Goal: Task Accomplishment & Management: Complete application form

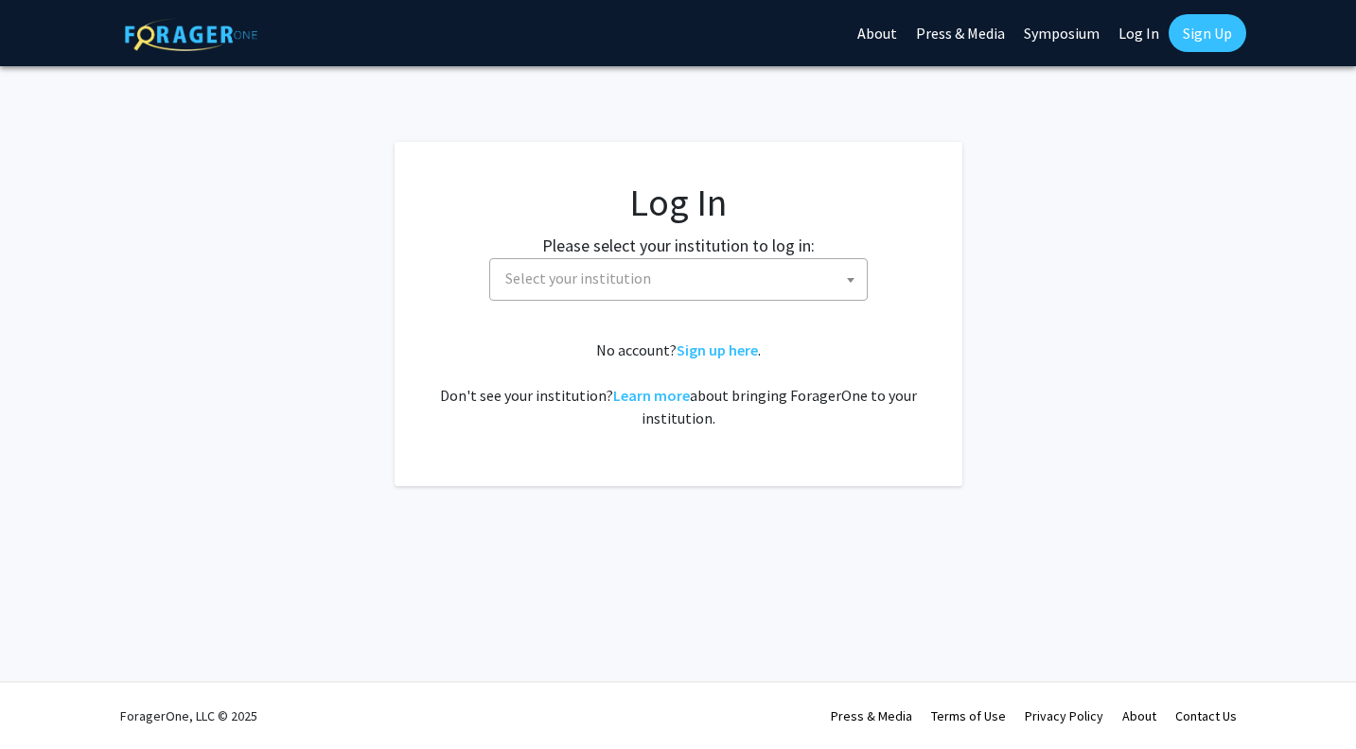
select select
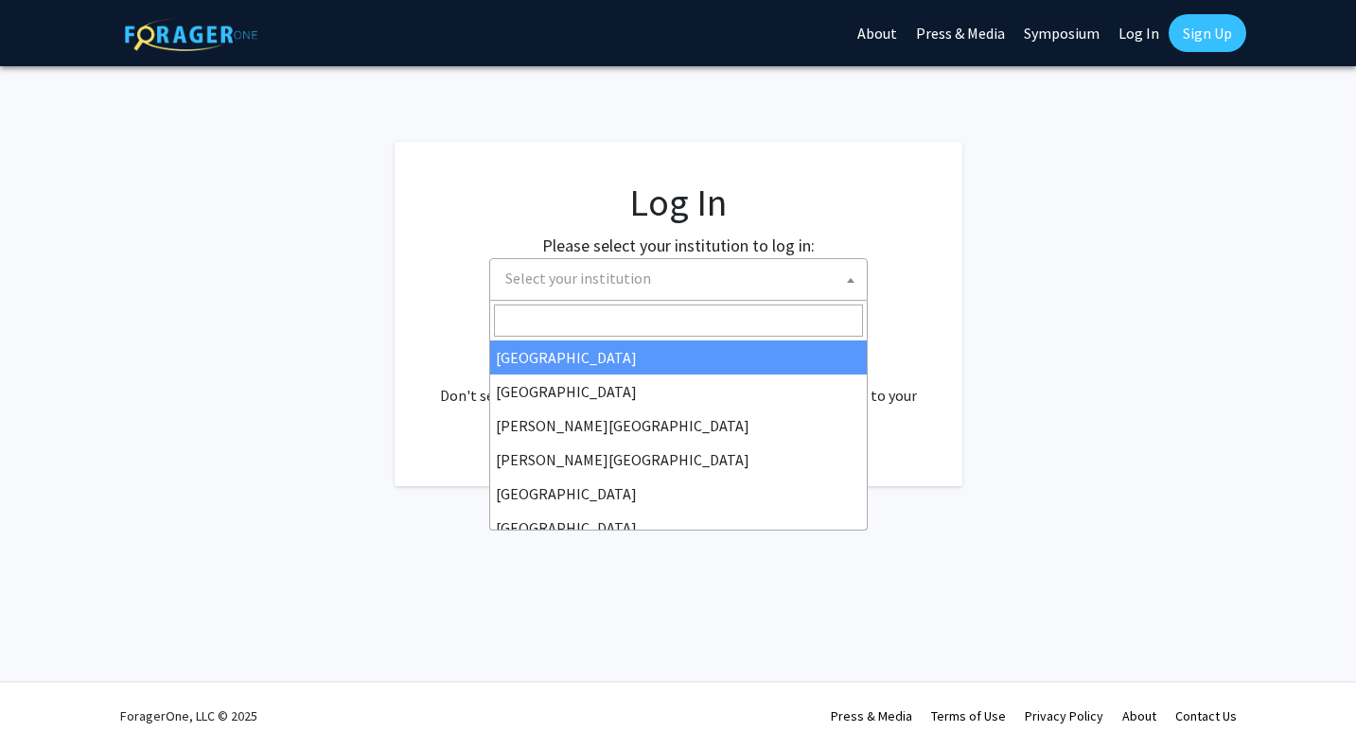
click at [642, 287] on span "Select your institution" at bounding box center [578, 278] width 146 height 19
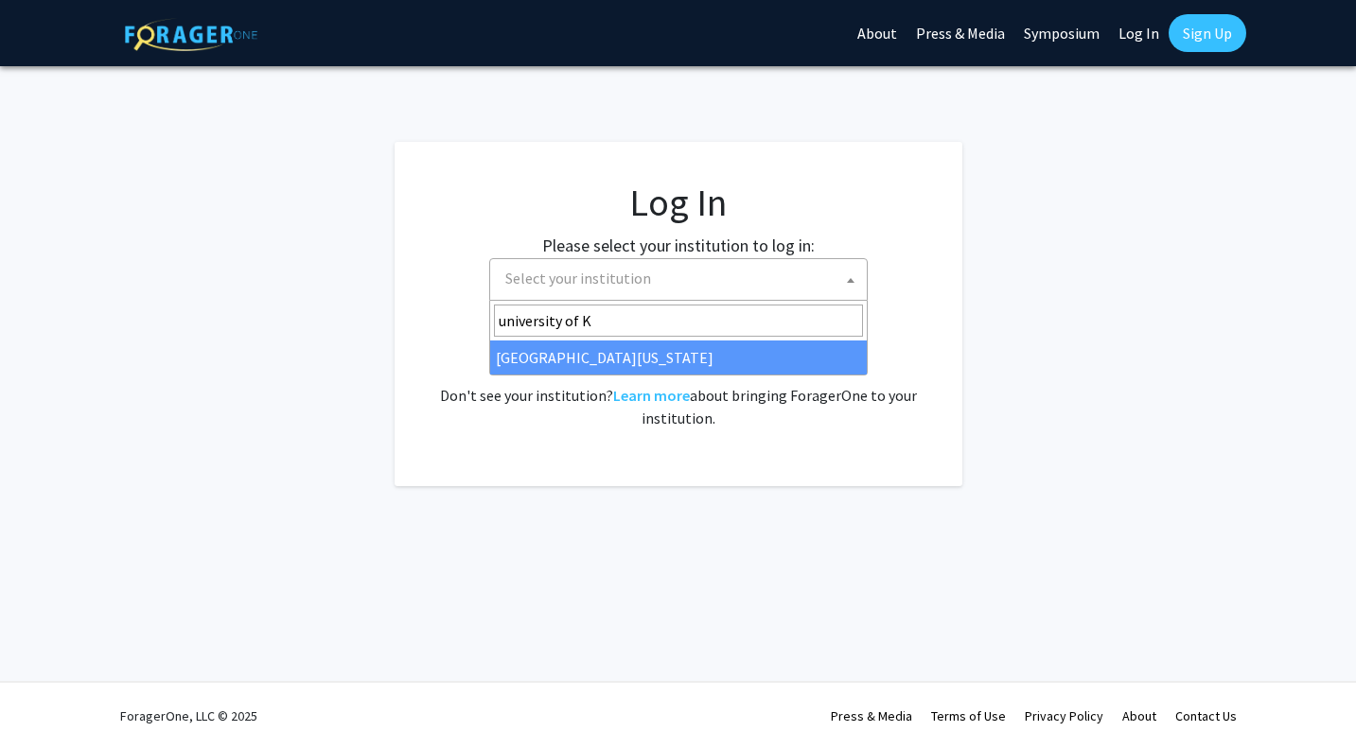
type input "university of K"
select select "13"
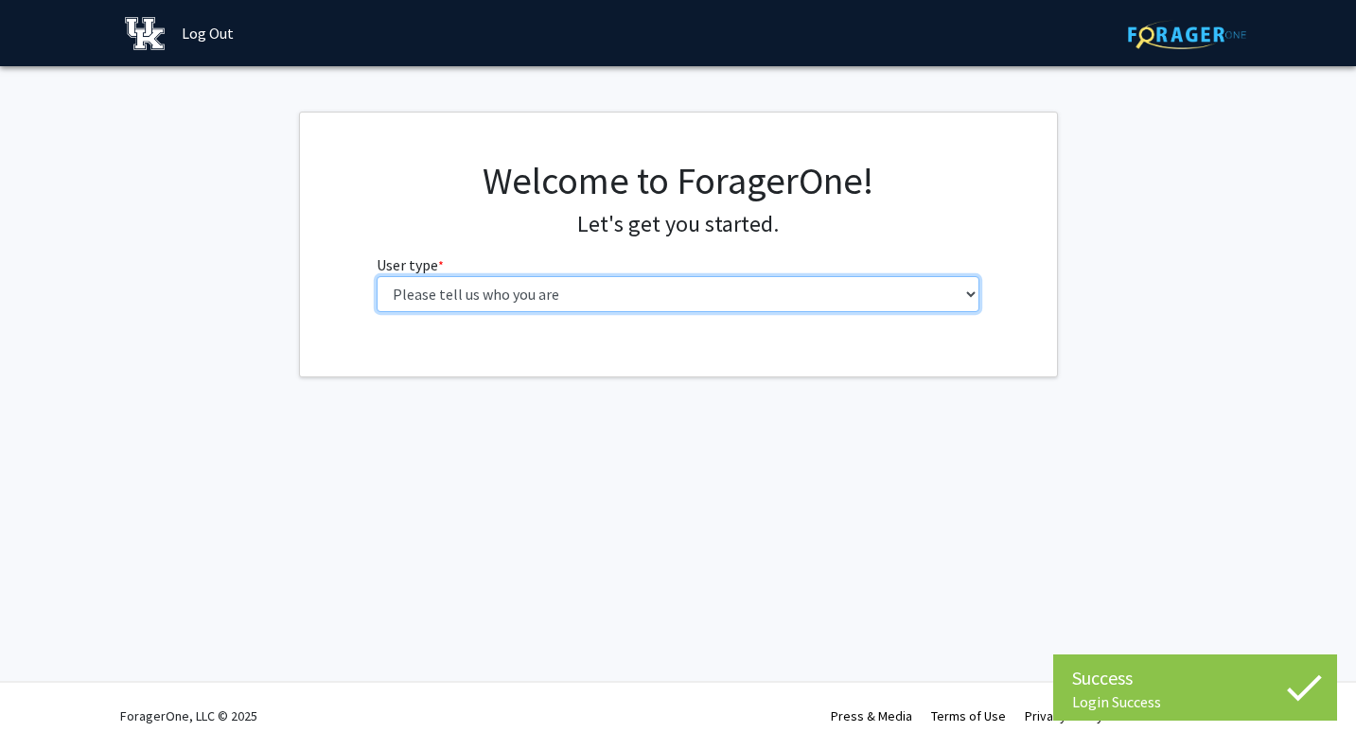
click at [669, 304] on select "Please tell us who you are Undergraduate Student Master's Student Doctoral Cand…" at bounding box center [678, 294] width 603 height 36
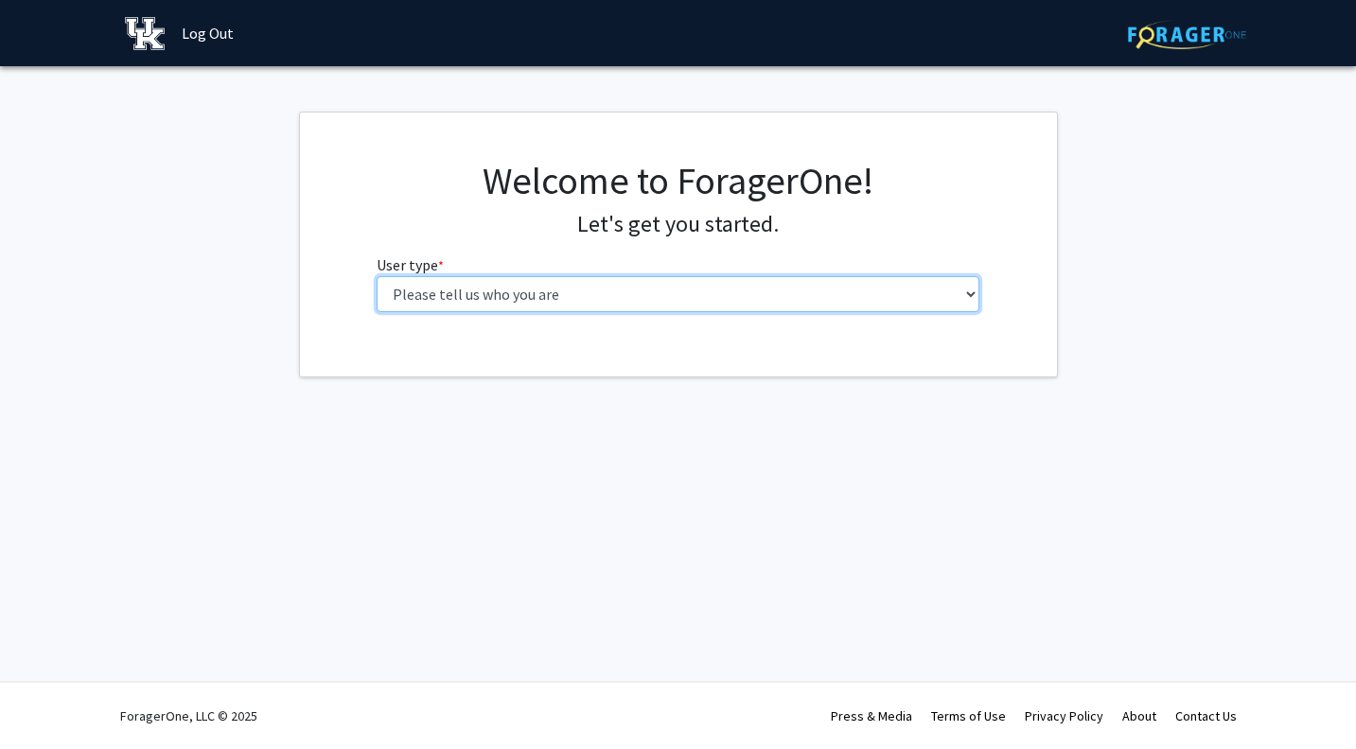
select select "1: undergrad"
click at [377, 276] on select "Please tell us who you are Undergraduate Student Master's Student Doctoral Cand…" at bounding box center [678, 294] width 603 height 36
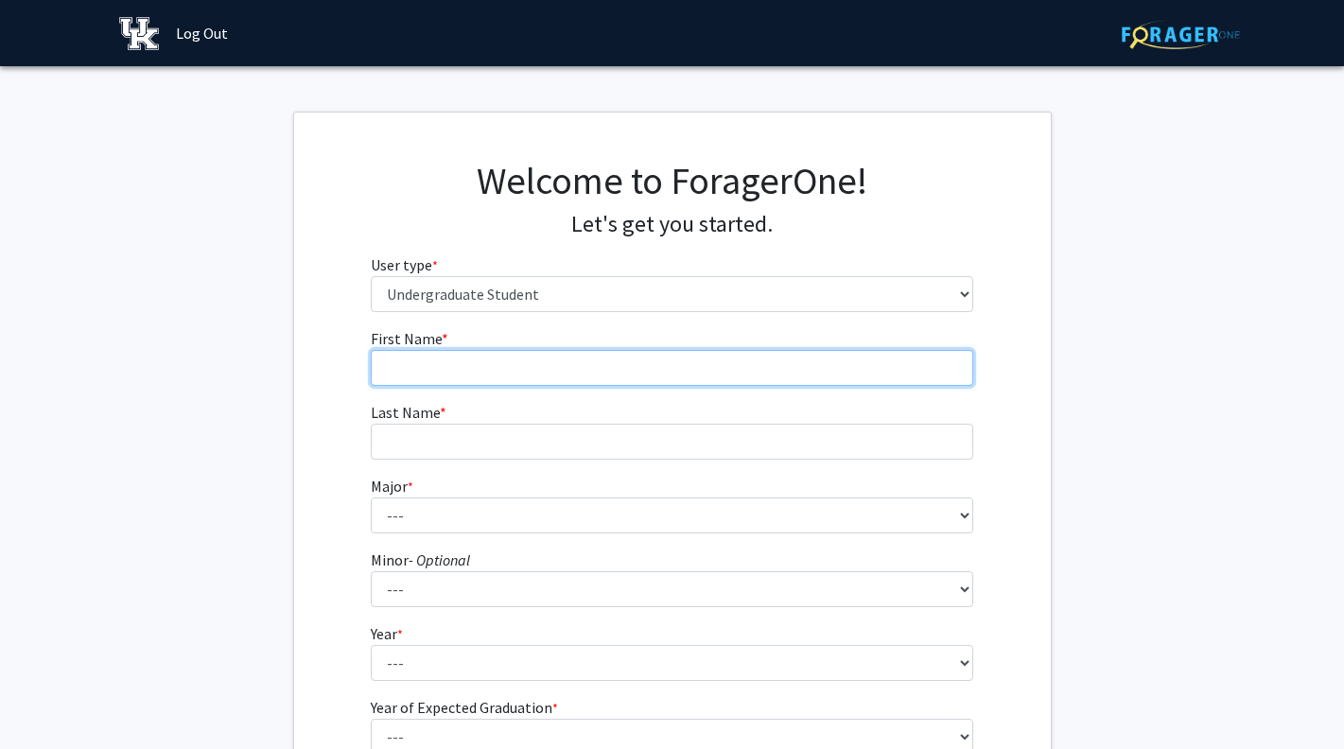
click at [594, 377] on input "First Name * required" at bounding box center [672, 368] width 603 height 36
type input "Abby"
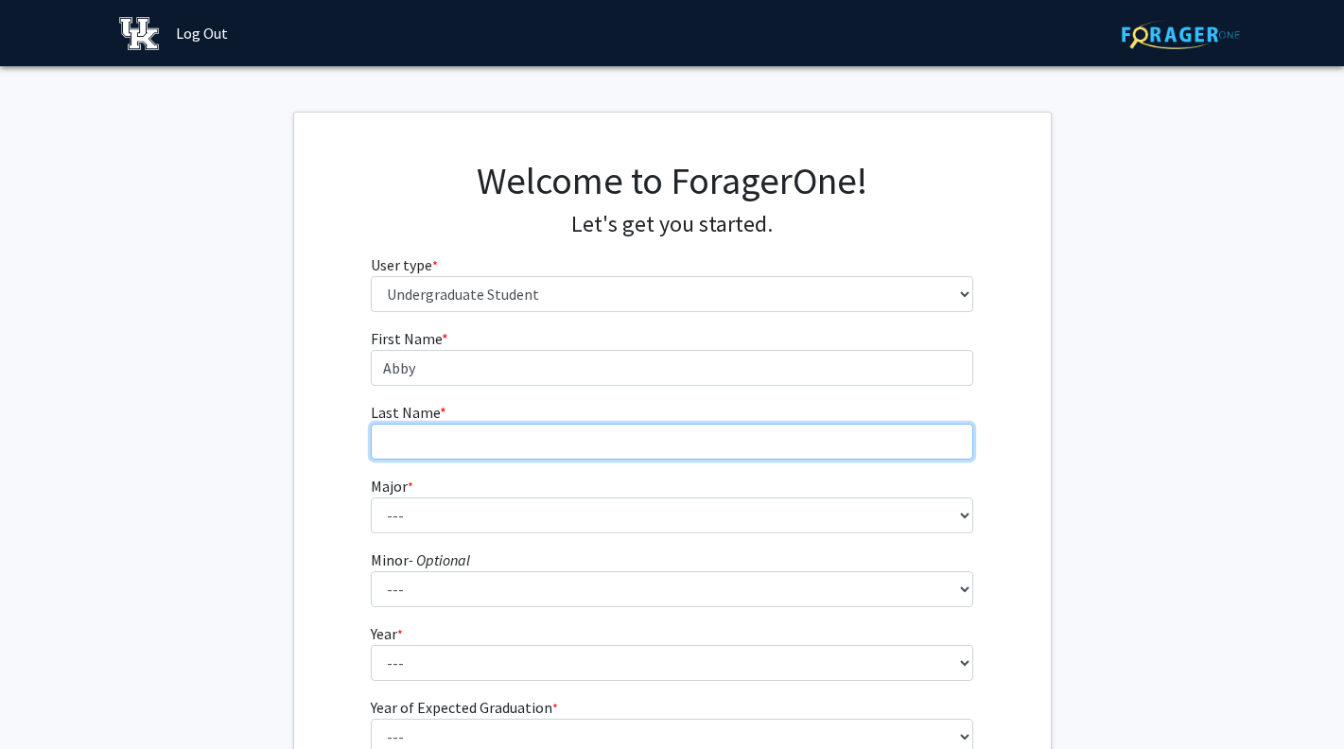
click at [524, 434] on input "Last Name * required" at bounding box center [672, 442] width 603 height 36
type input "[PERSON_NAME]"
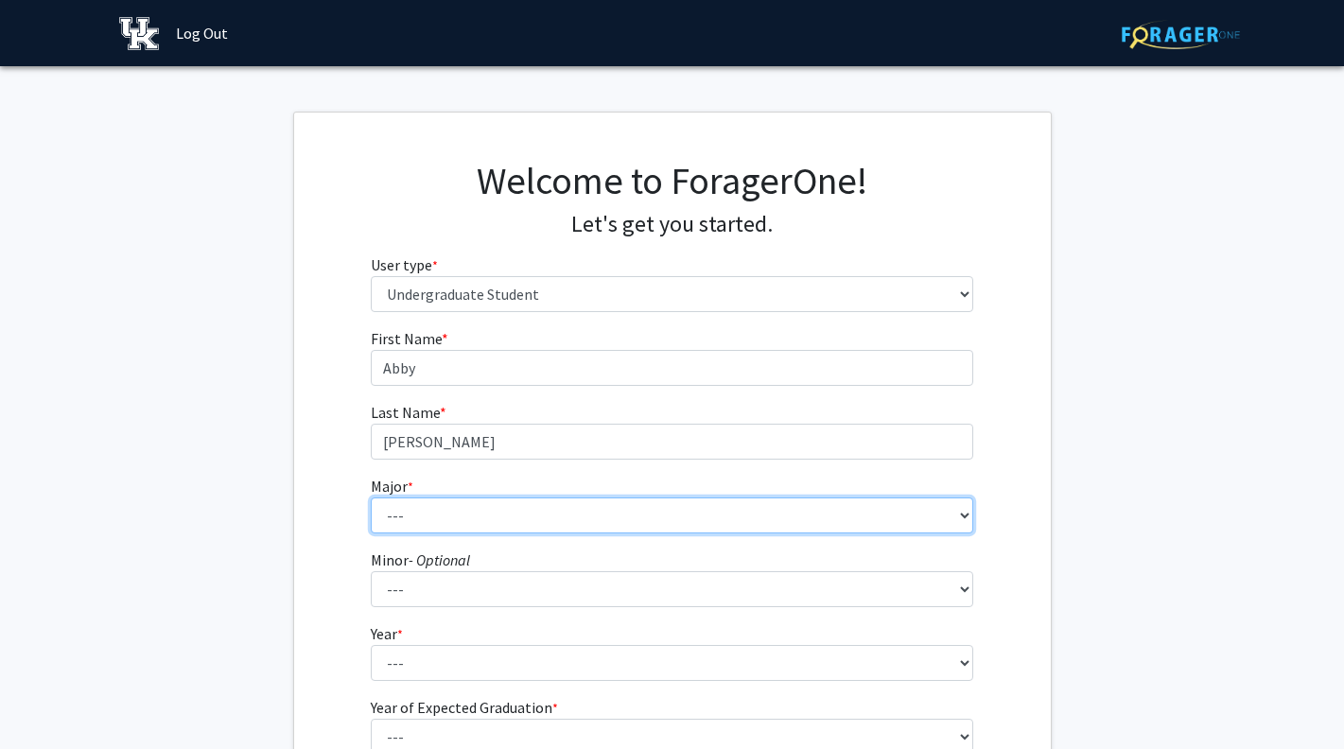
click at [488, 513] on select "--- Accounting Aerospace Engineering African American & Africana Studies Agricu…" at bounding box center [672, 516] width 603 height 36
select select "80: 917"
click at [371, 498] on select "--- Accounting Aerospace Engineering African American & Africana Studies Agricu…" at bounding box center [672, 516] width 603 height 36
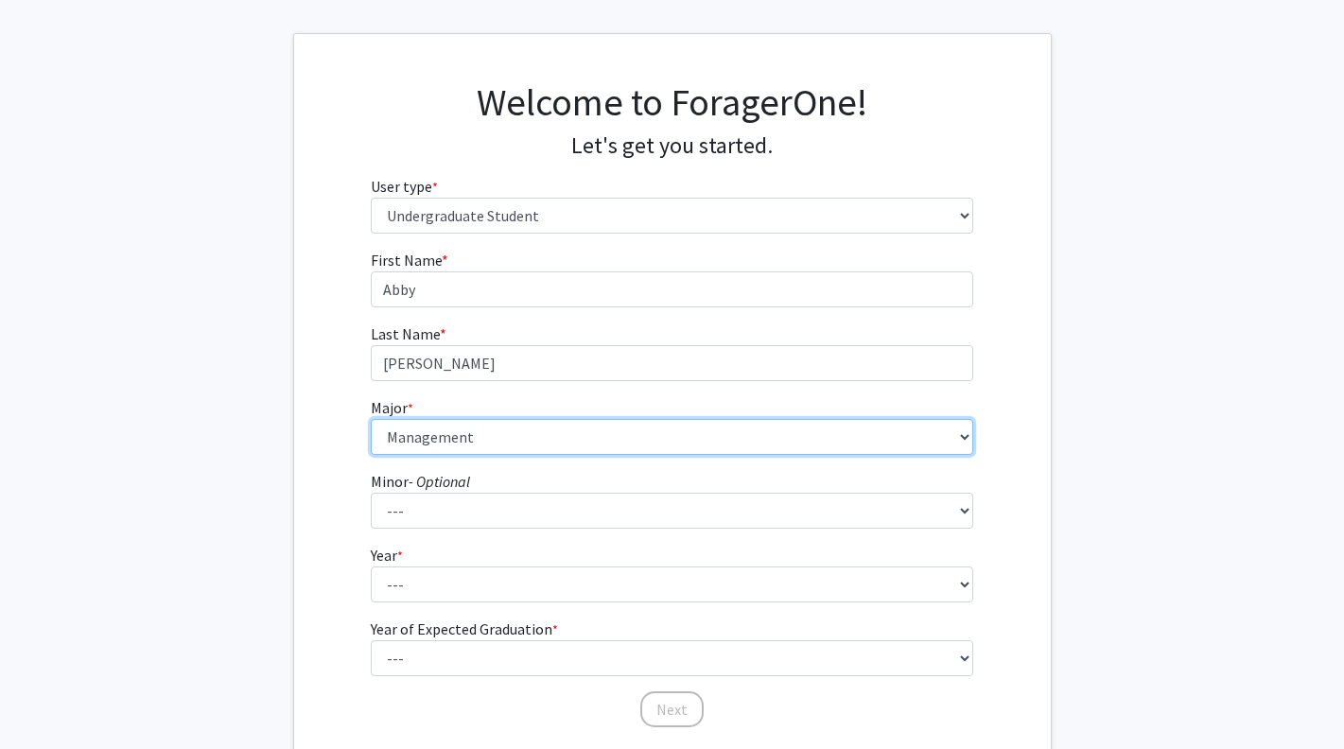
scroll to position [100, 0]
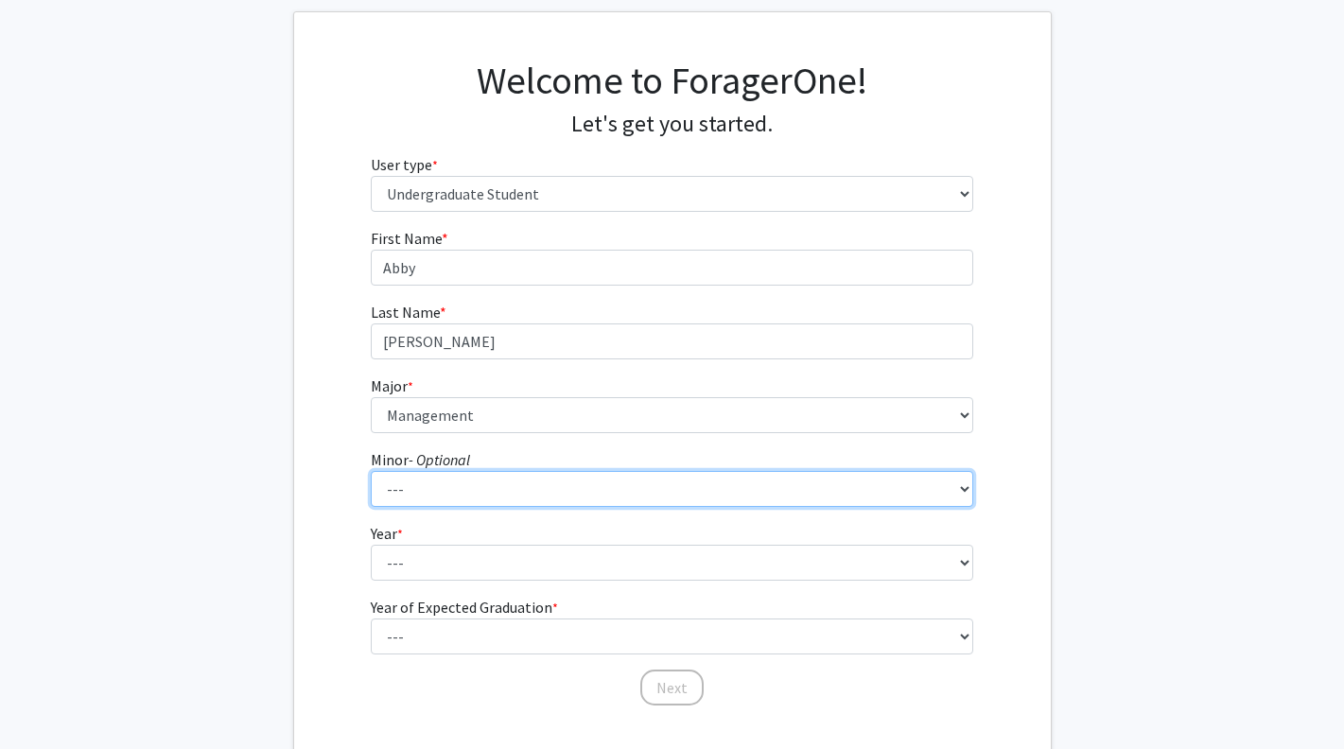
click at [496, 487] on select "--- African American & Africana Studies Agricultural Economics American Studies…" at bounding box center [672, 489] width 603 height 36
click at [371, 471] on select "--- African American & Africana Studies Agricultural Economics American Studies…" at bounding box center [672, 489] width 603 height 36
click at [734, 496] on select "--- African American & Africana Studies Agricultural Economics American Studies…" at bounding box center [672, 489] width 603 height 36
click at [873, 498] on select "--- African American & Africana Studies Agricultural Economics American Studies…" at bounding box center [672, 489] width 603 height 36
select select "0: null"
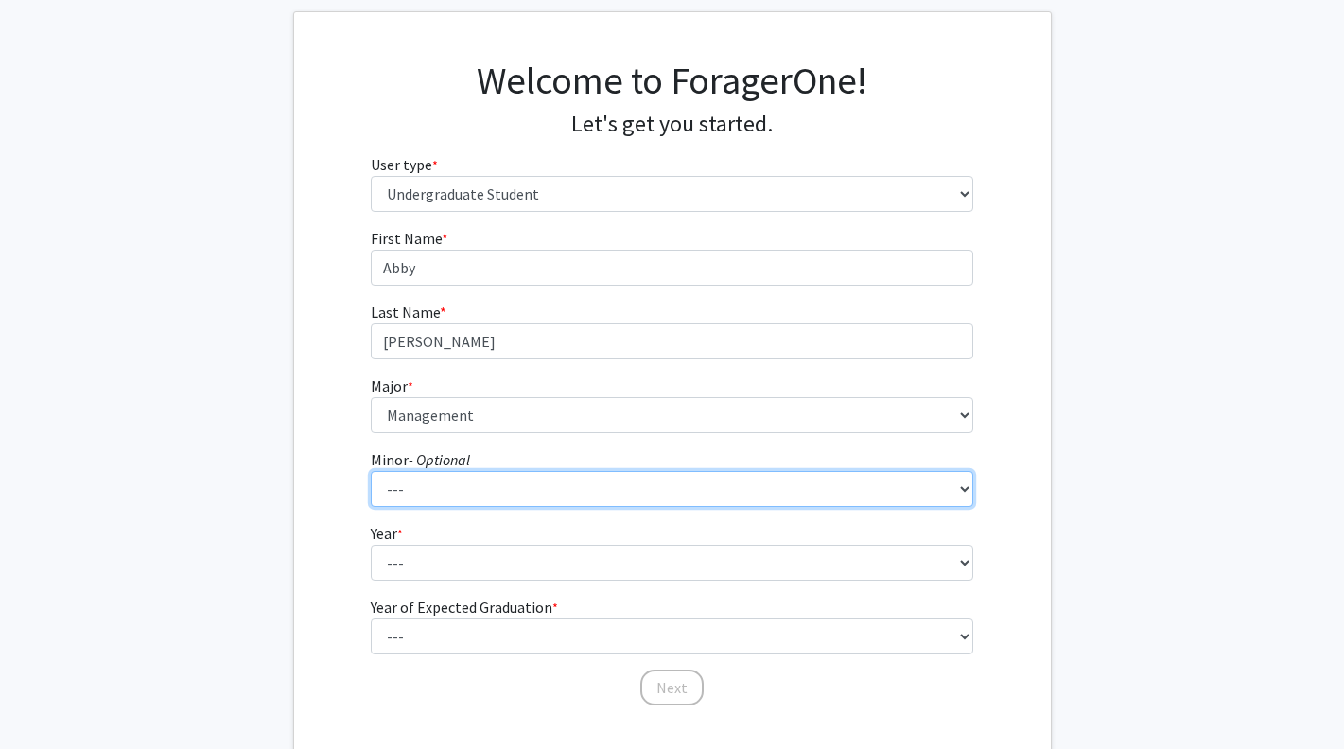
click at [371, 471] on select "--- African American & Africana Studies Agricultural Economics American Studies…" at bounding box center [672, 489] width 603 height 36
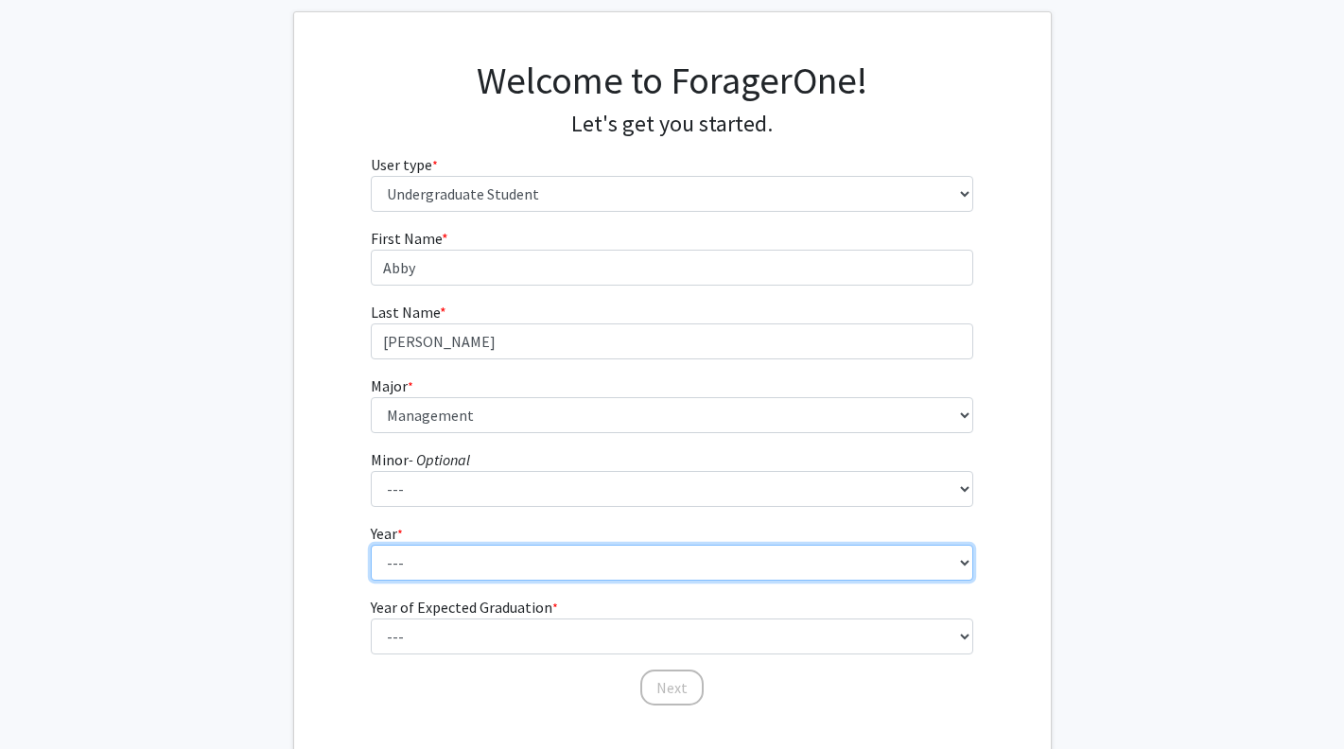
click at [555, 554] on select "--- First-year Sophomore Junior Senior Postbaccalaureate Certificate" at bounding box center [672, 563] width 603 height 36
select select "1: first-year"
click at [371, 545] on select "--- First-year Sophomore Junior Senior Postbaccalaureate Certificate" at bounding box center [672, 563] width 603 height 36
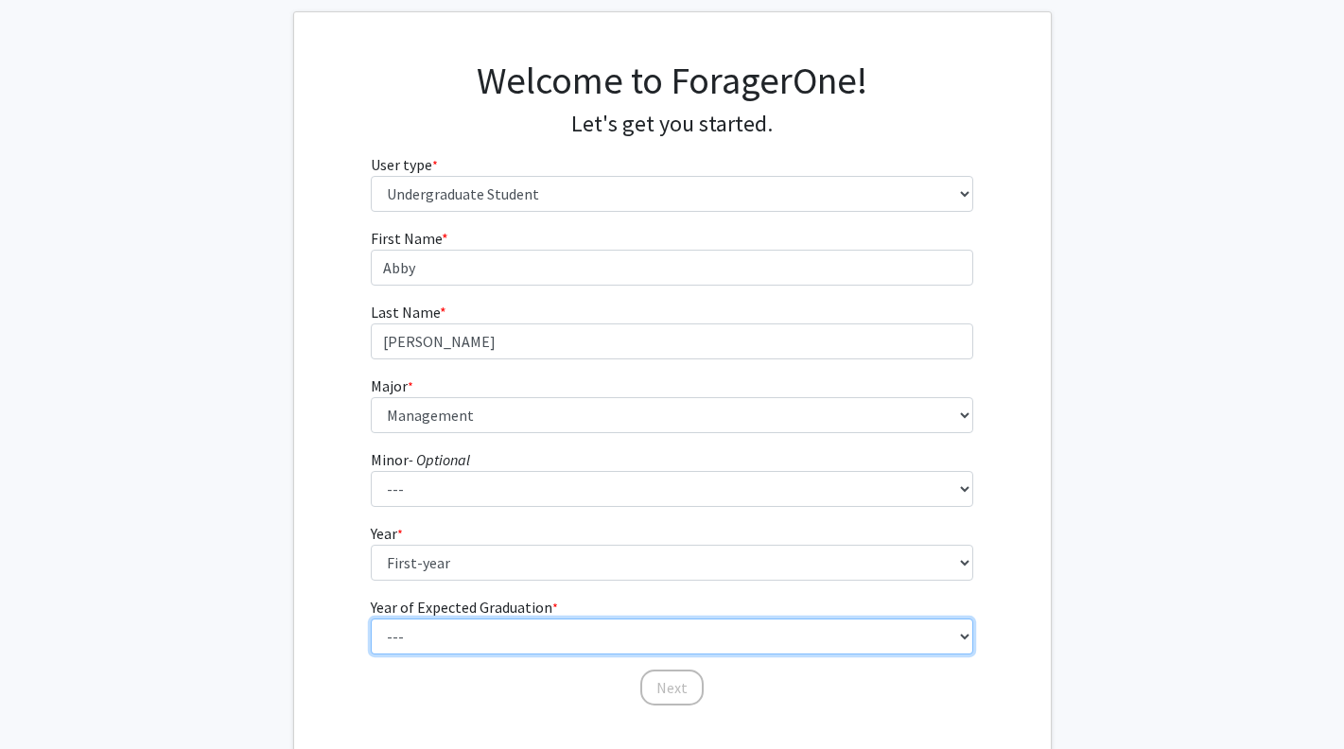
click at [553, 638] on select "--- 2025 2026 2027 2028 2029 2030 2031 2032 2033 2034" at bounding box center [672, 637] width 603 height 36
select select "5: 2029"
click at [371, 619] on select "--- 2025 2026 2027 2028 2029 2030 2031 2032 2033 2034" at bounding box center [672, 637] width 603 height 36
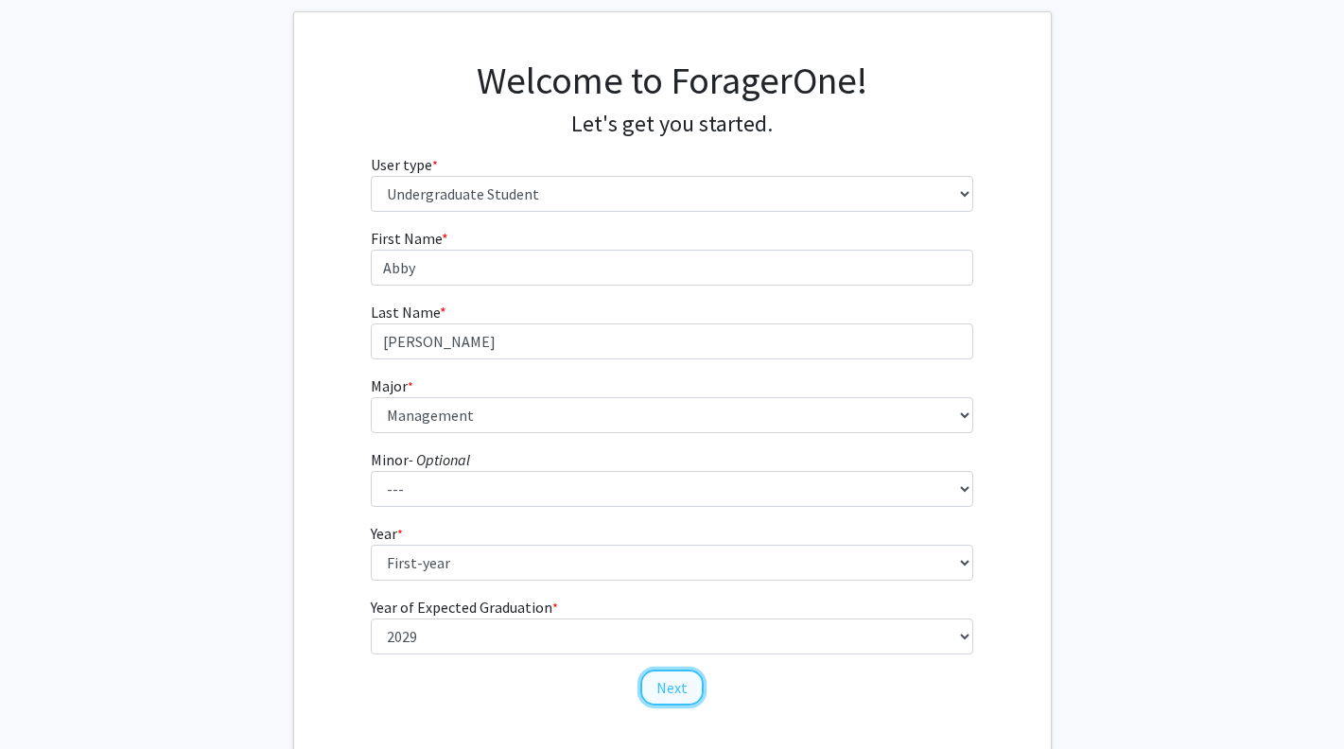
click at [671, 688] on button "Next" at bounding box center [672, 688] width 63 height 36
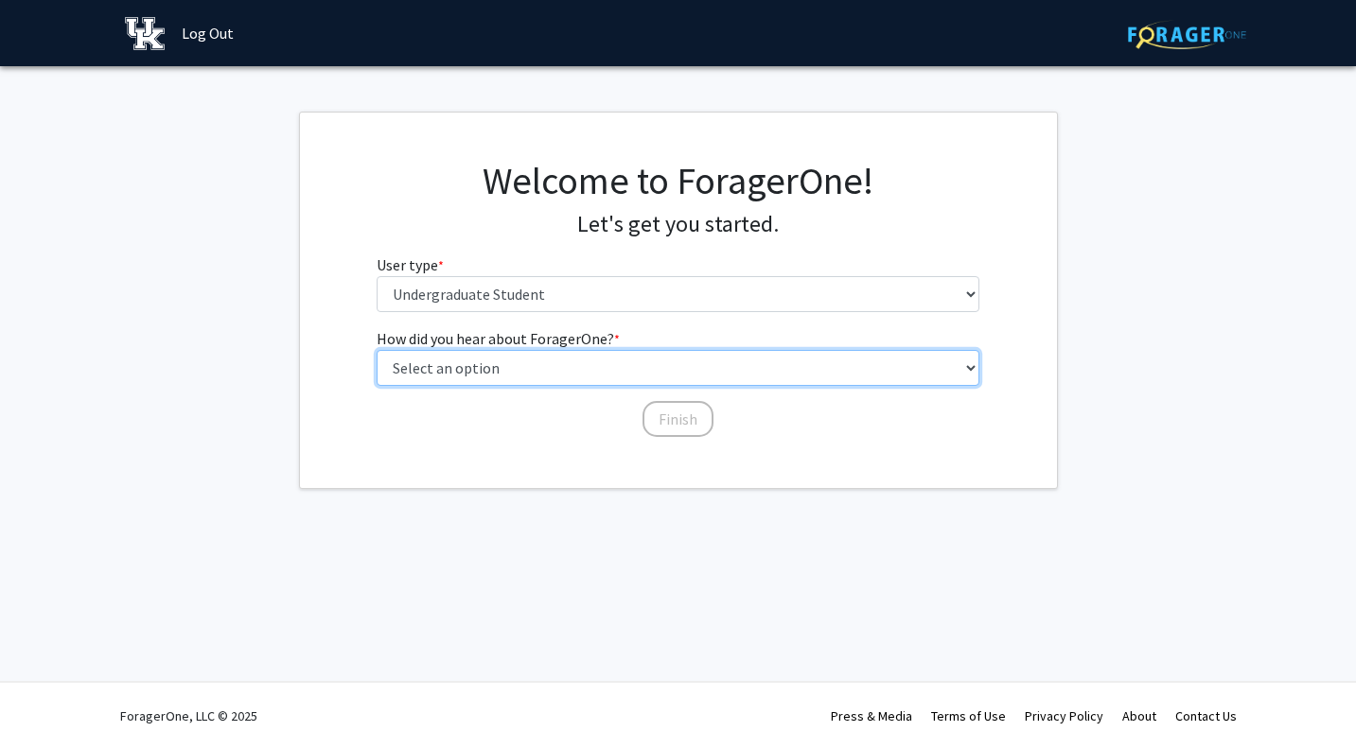
click at [615, 362] on select "Select an option Peer/student recommendation Faculty/staff recommendation Unive…" at bounding box center [678, 368] width 603 height 36
select select "4: university_email"
click at [377, 350] on select "Select an option Peer/student recommendation Faculty/staff recommendation Unive…" at bounding box center [678, 368] width 603 height 36
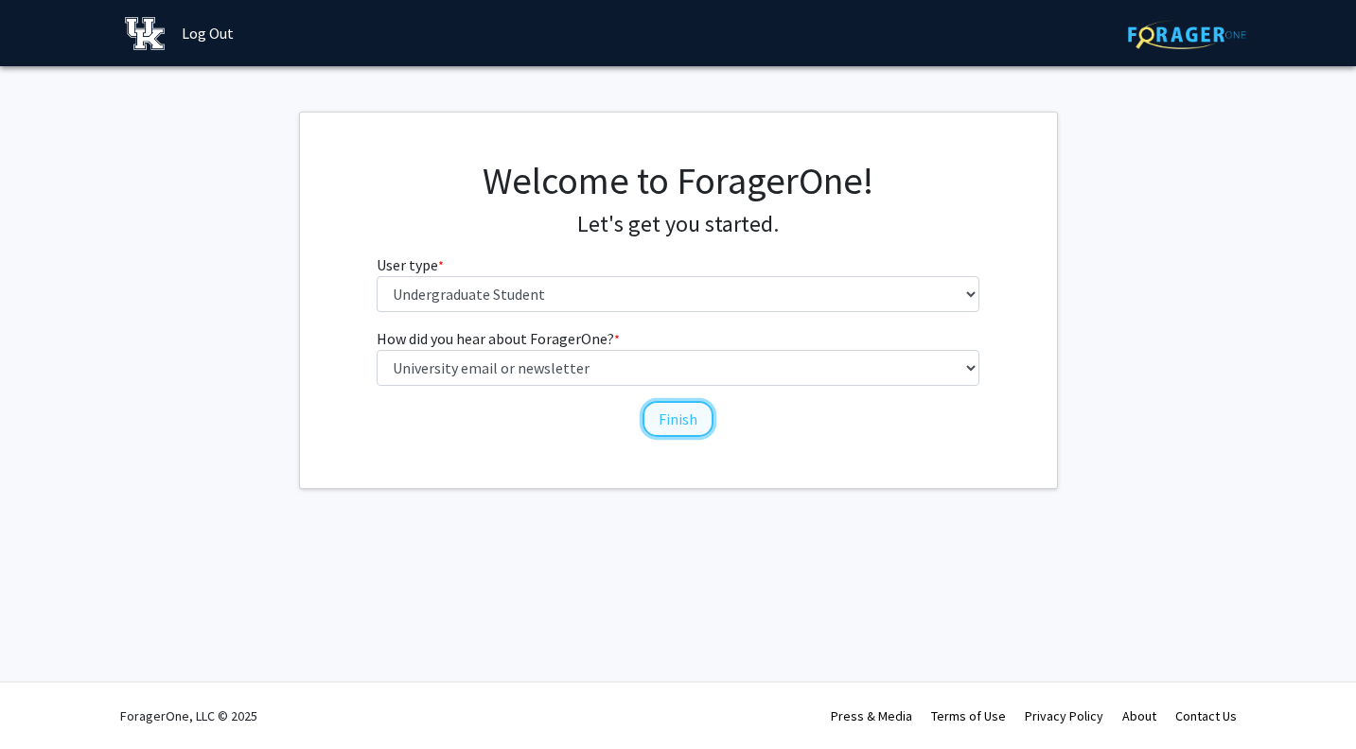
click at [694, 416] on button "Finish" at bounding box center [677, 419] width 71 height 36
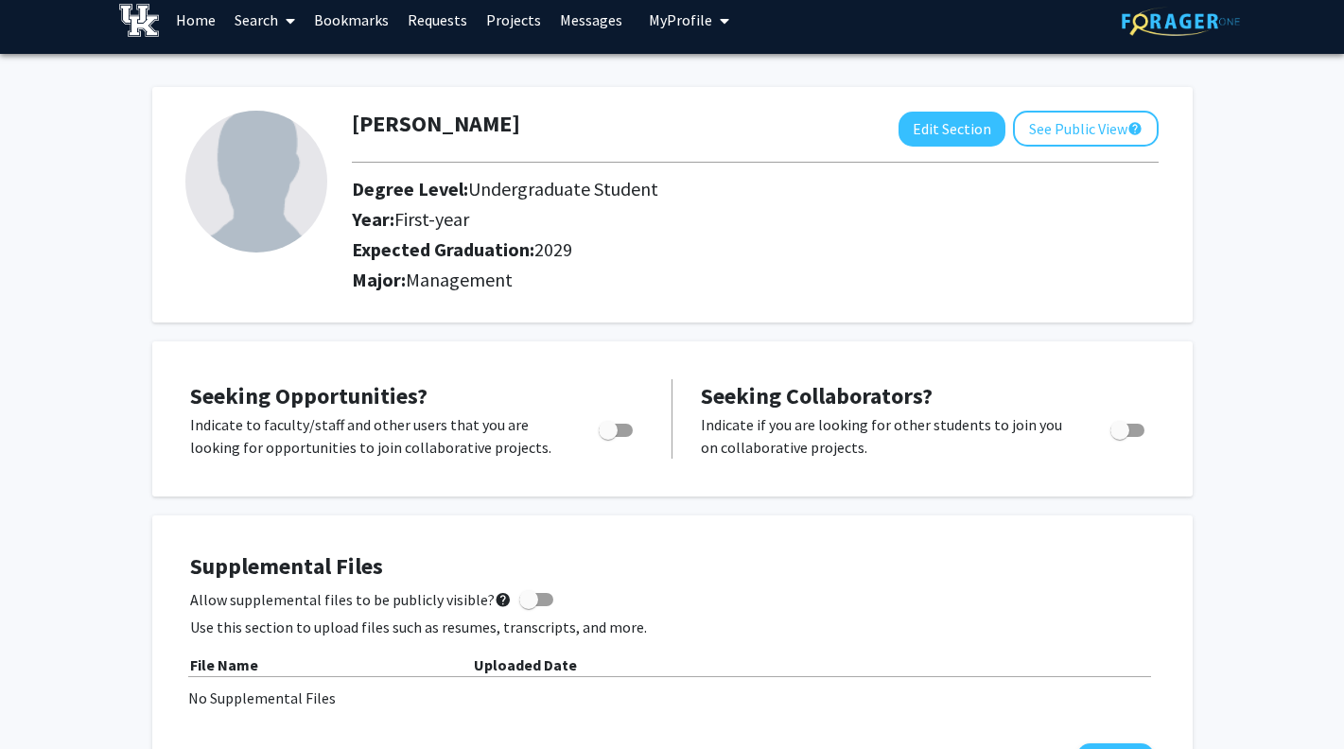
scroll to position [26, 0]
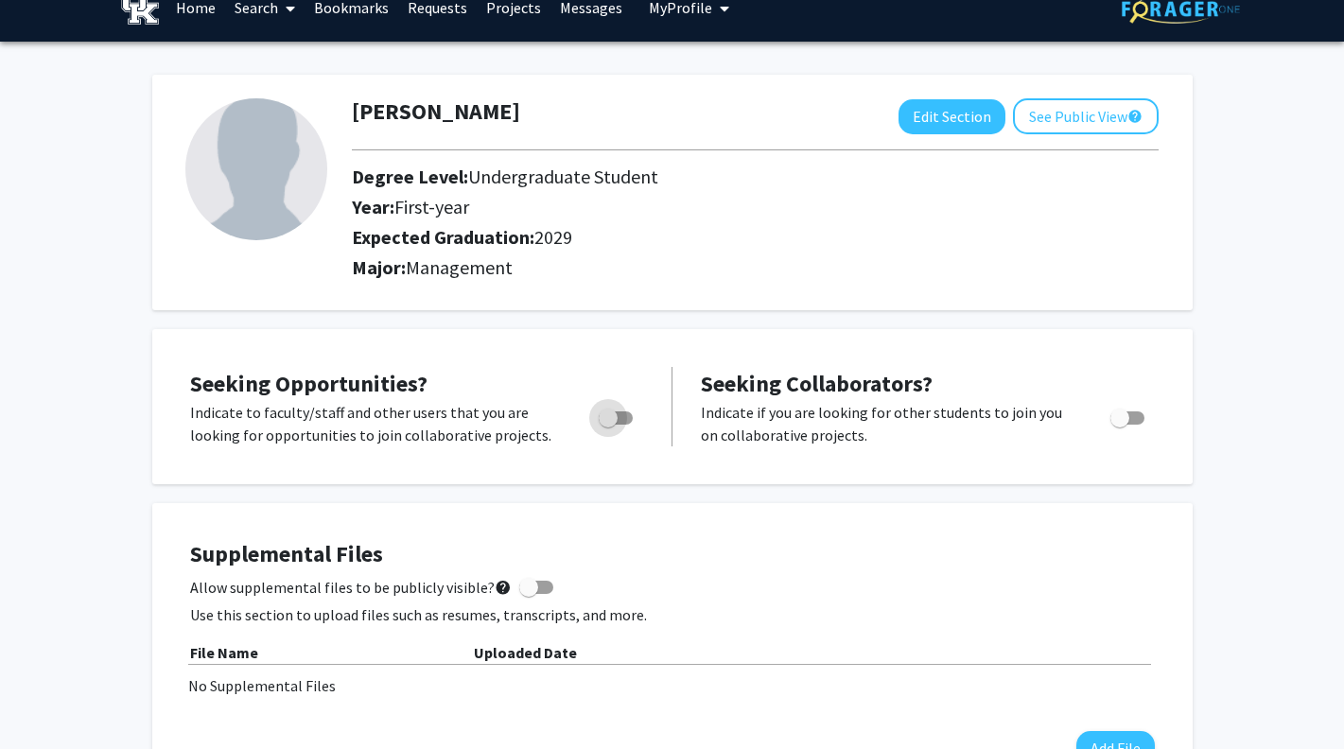
click at [608, 414] on span "Toggle" at bounding box center [608, 418] width 19 height 19
click at [608, 425] on input "Are you actively seeking opportunities?" at bounding box center [607, 425] width 1 height 1
checkbox input "true"
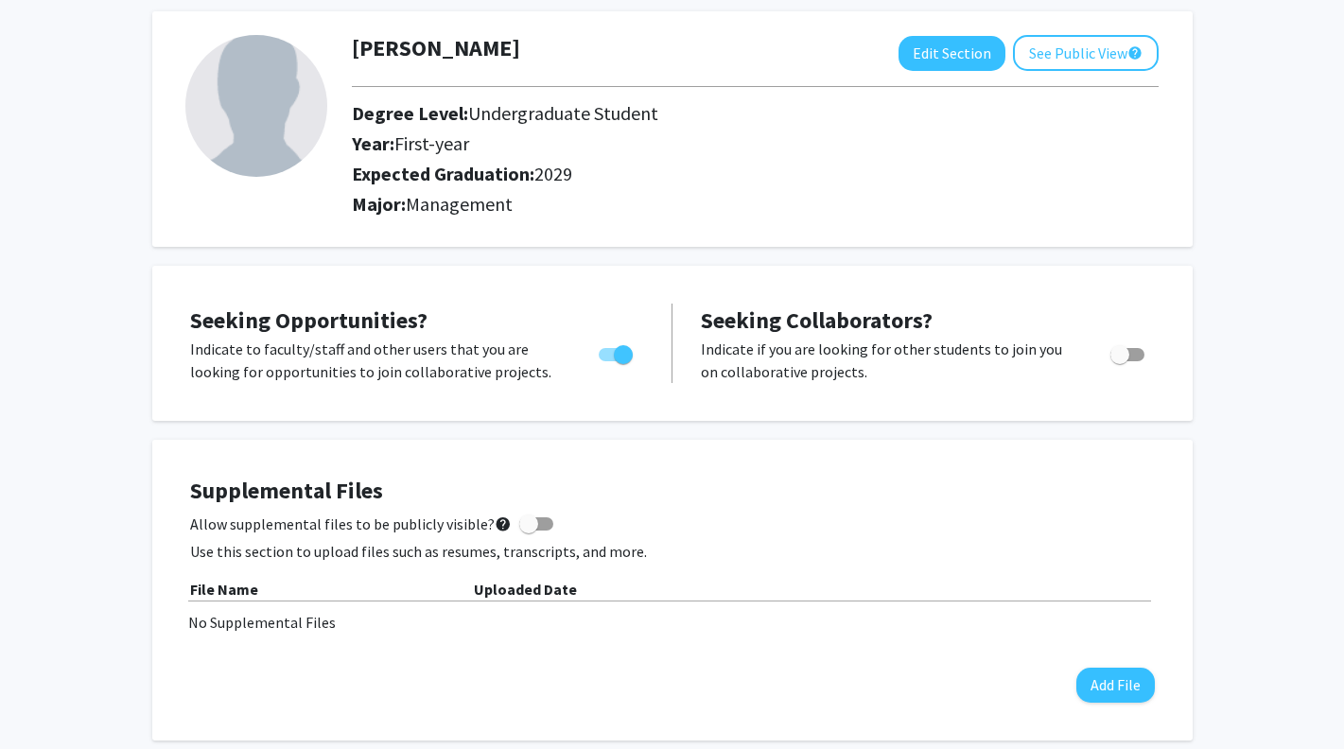
scroll to position [86, 0]
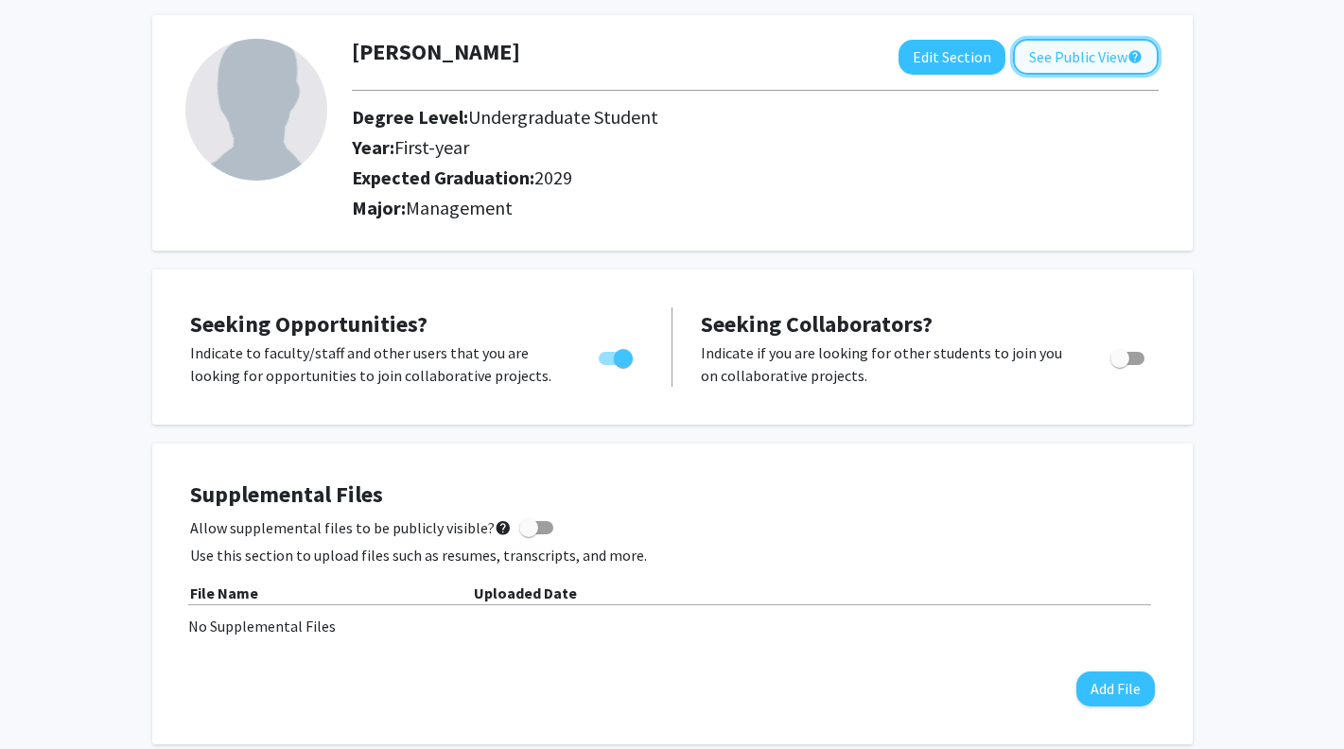
click at [1104, 50] on button "See Public View help" at bounding box center [1086, 57] width 146 height 36
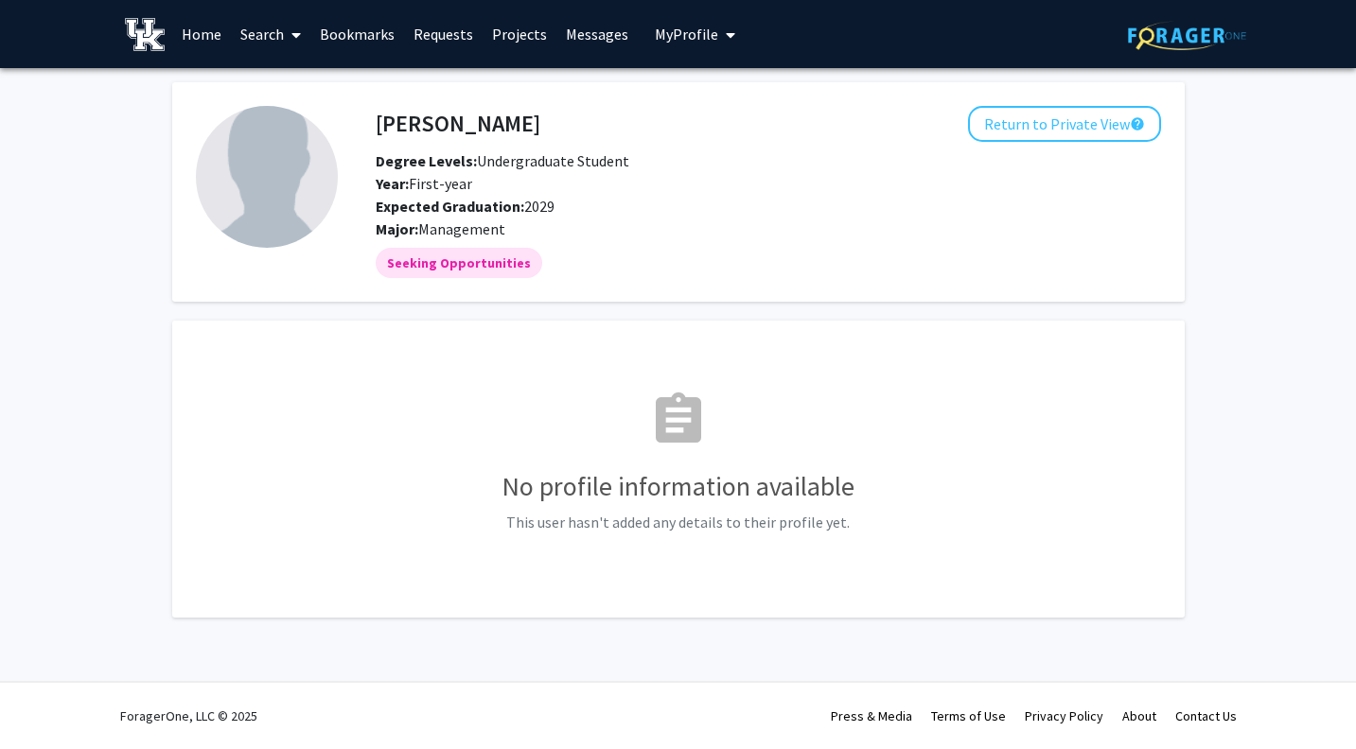
click at [254, 207] on img at bounding box center [267, 177] width 142 height 142
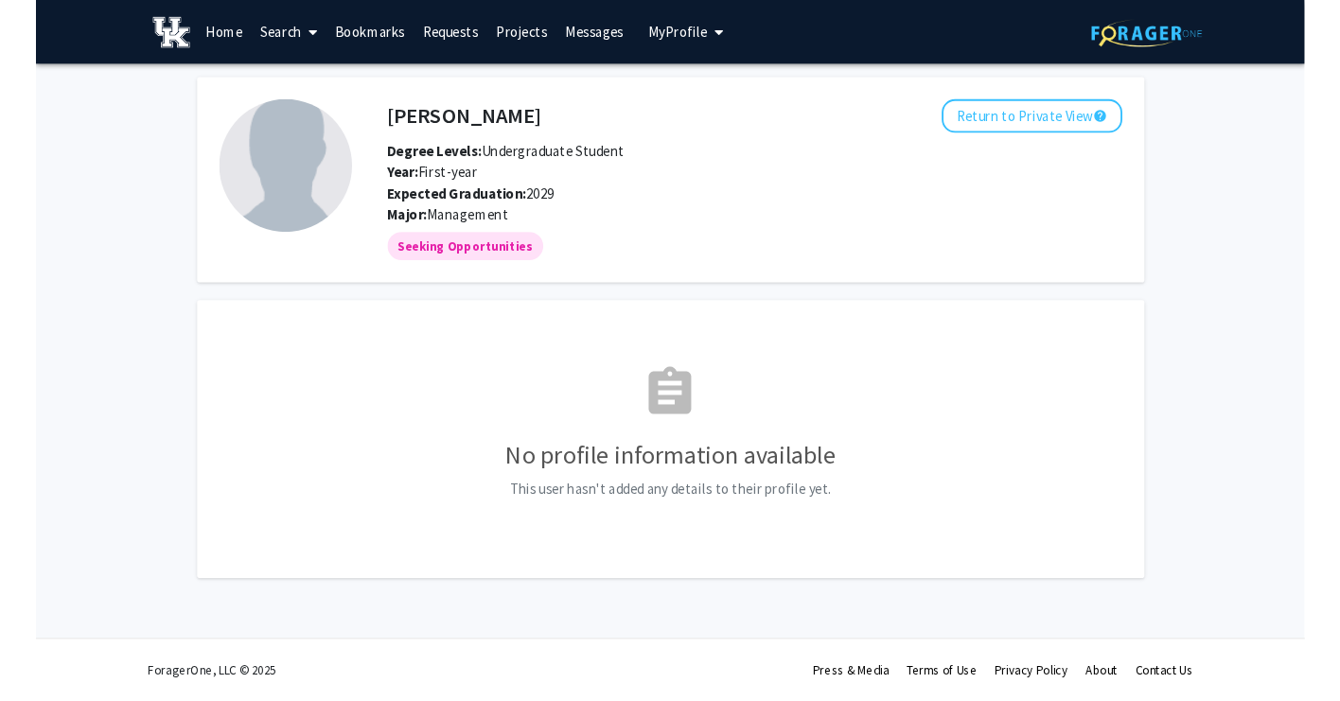
scroll to position [62, 0]
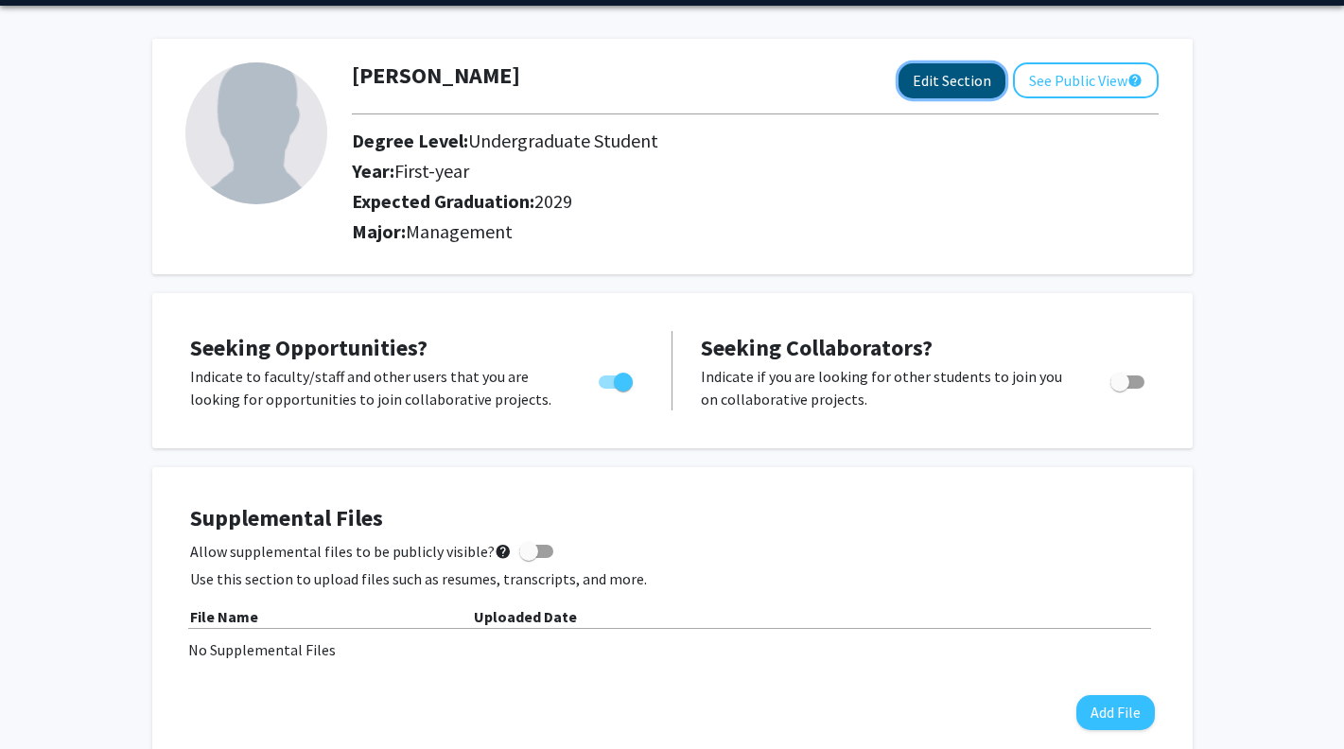
click at [932, 93] on button "Edit Section" at bounding box center [952, 80] width 107 height 35
select select "first-year"
select select "2029"
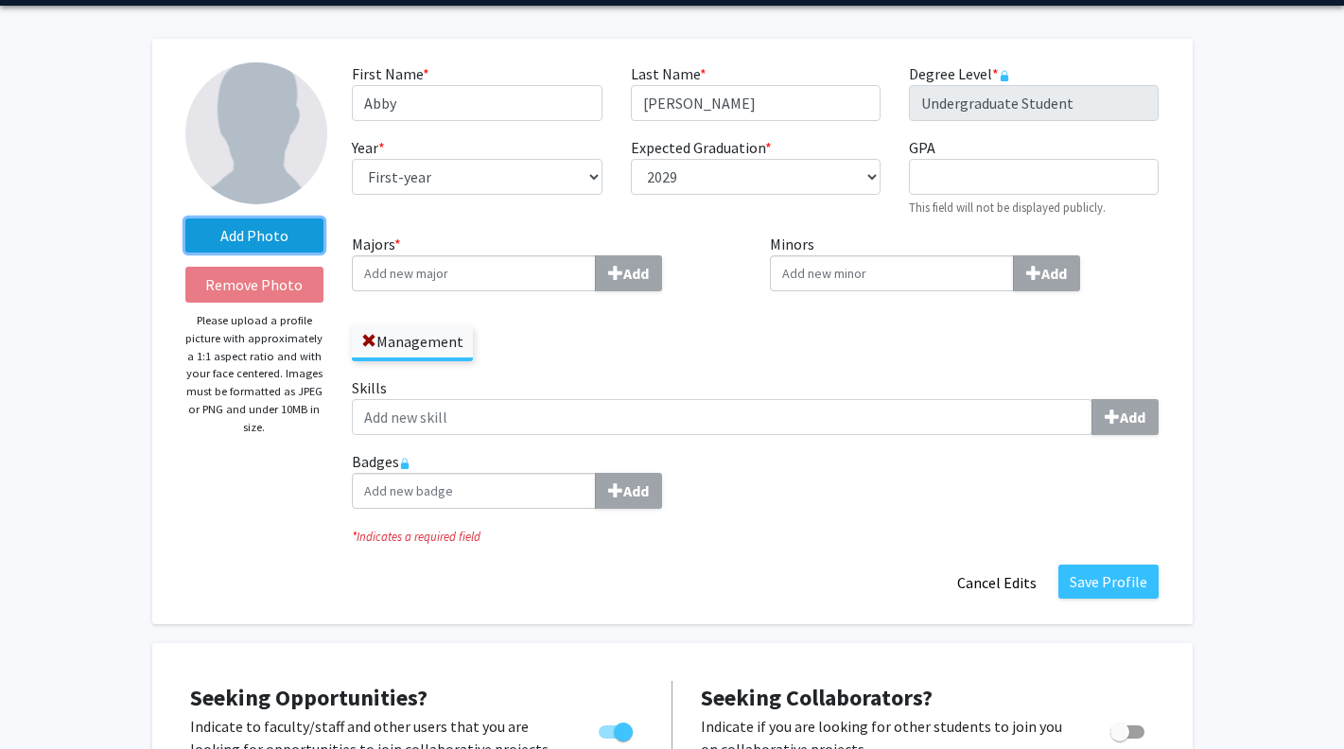
click at [287, 240] on label "Add Photo" at bounding box center [254, 236] width 139 height 34
click at [0, 0] on input "Add Photo" at bounding box center [0, 0] width 0 height 0
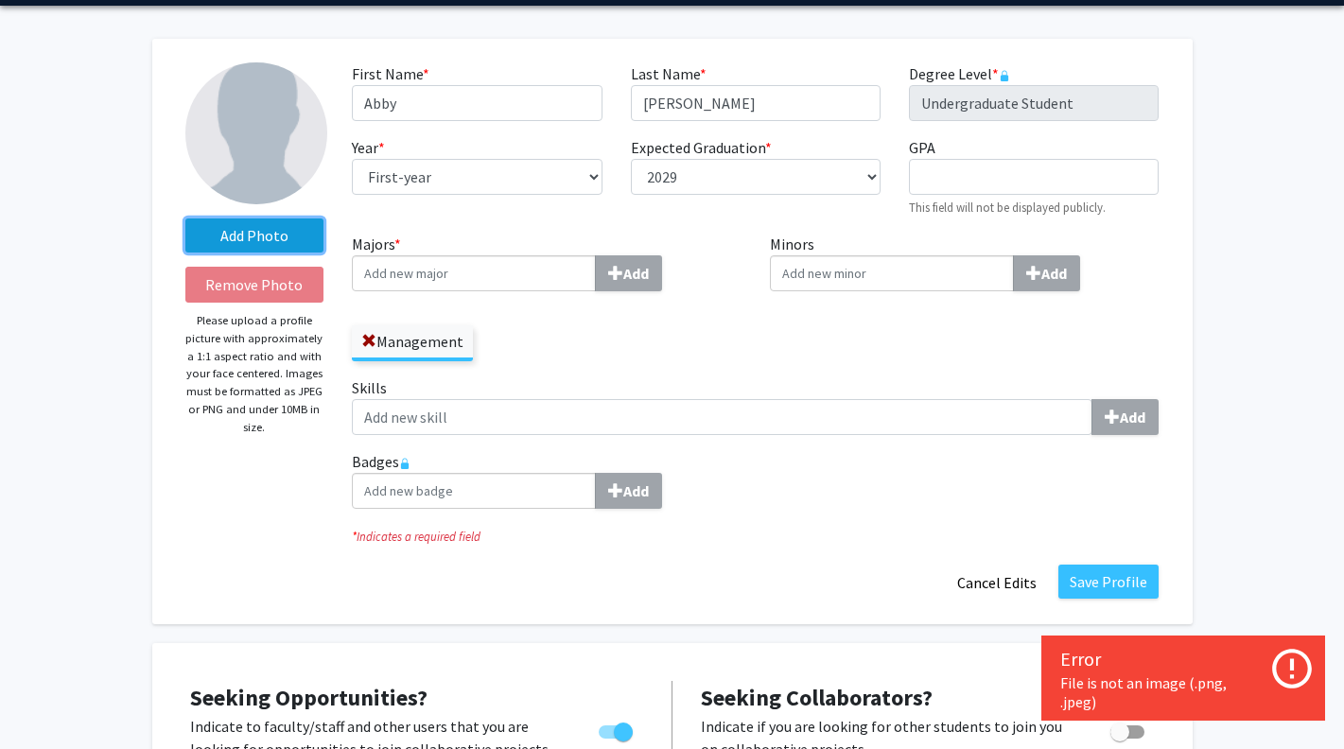
click at [297, 246] on label "Add Photo" at bounding box center [254, 236] width 139 height 34
click at [0, 0] on input "Add Photo" at bounding box center [0, 0] width 0 height 0
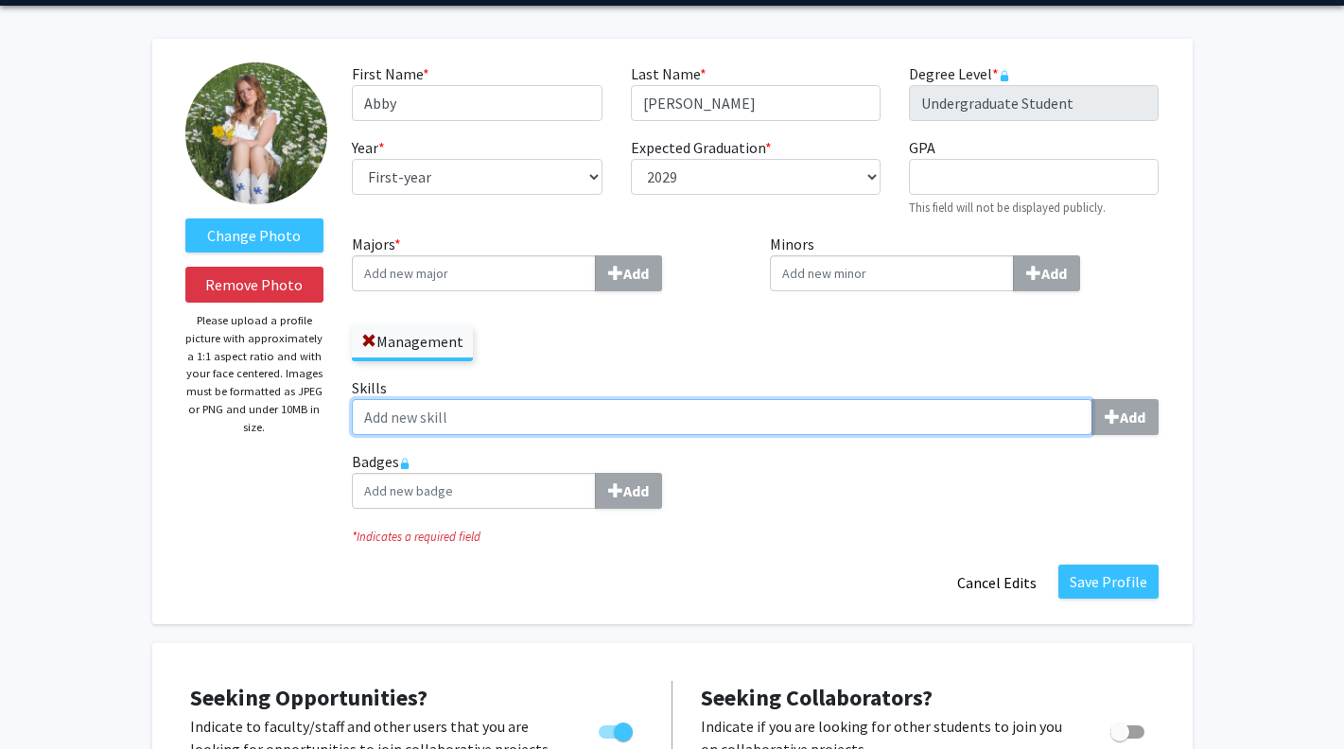
click at [447, 424] on input "Skills Add" at bounding box center [722, 417] width 741 height 36
type input "CPR Certified"
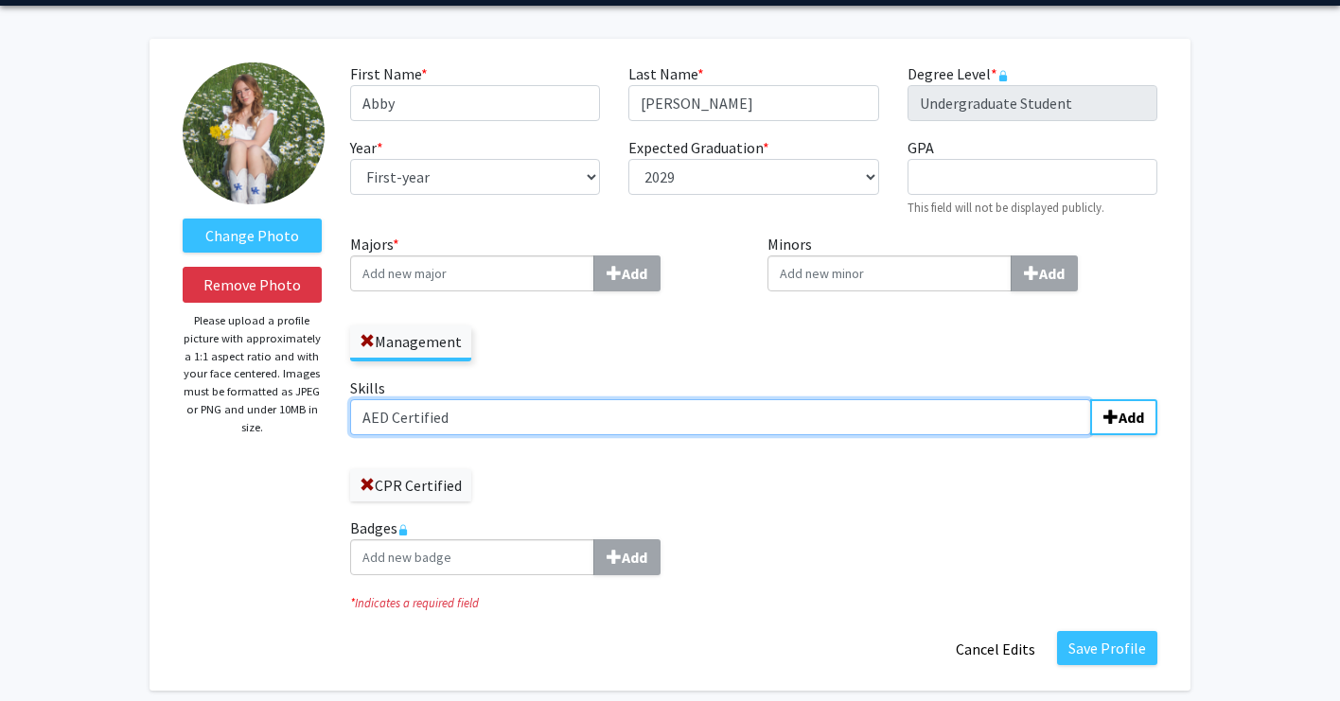
type input "AED Certified"
type input "First Aid Certified"
type input "Lifeguard Certified"
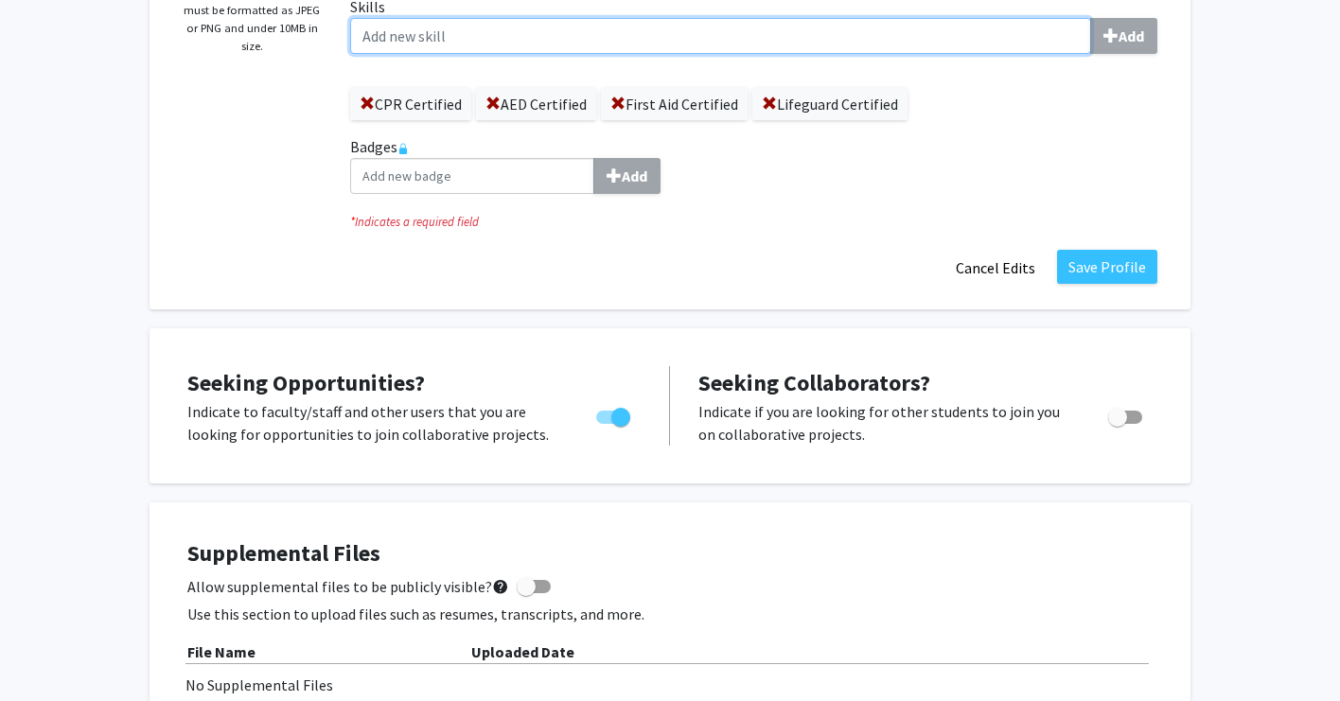
scroll to position [523, 0]
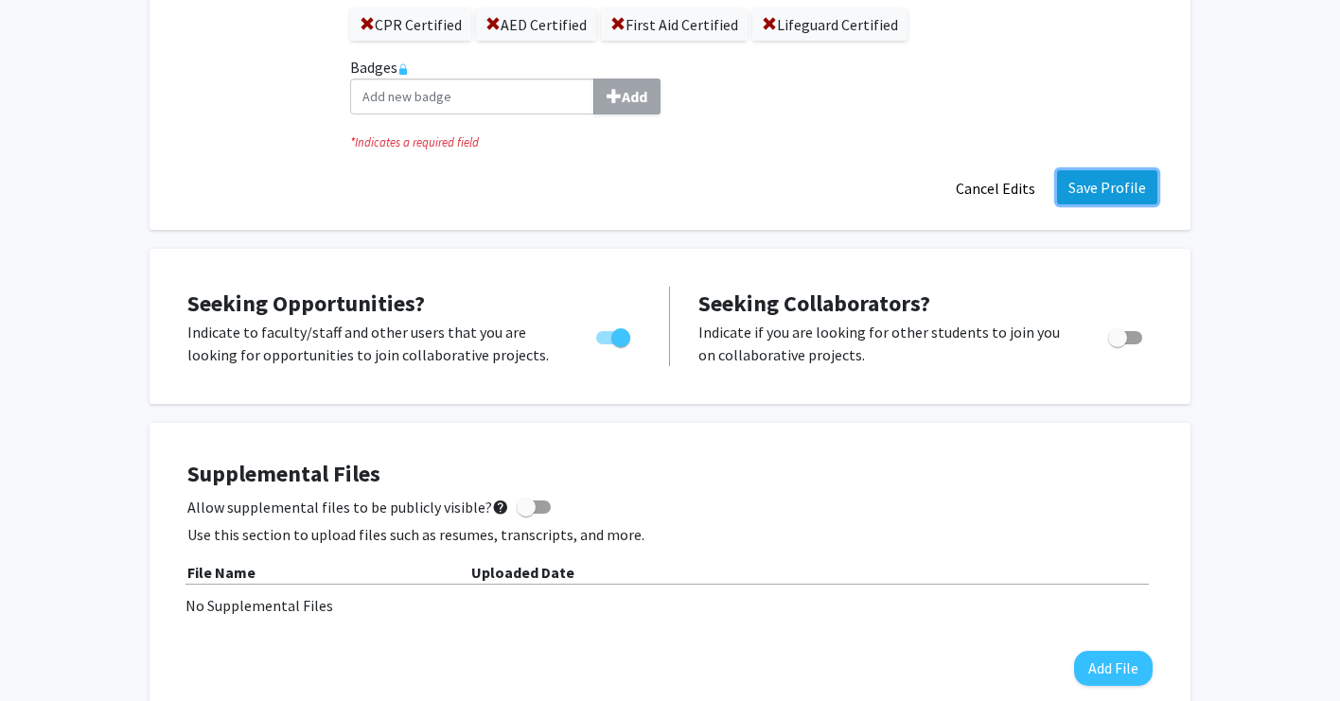
click at [1127, 184] on button "Save Profile" at bounding box center [1107, 187] width 100 height 34
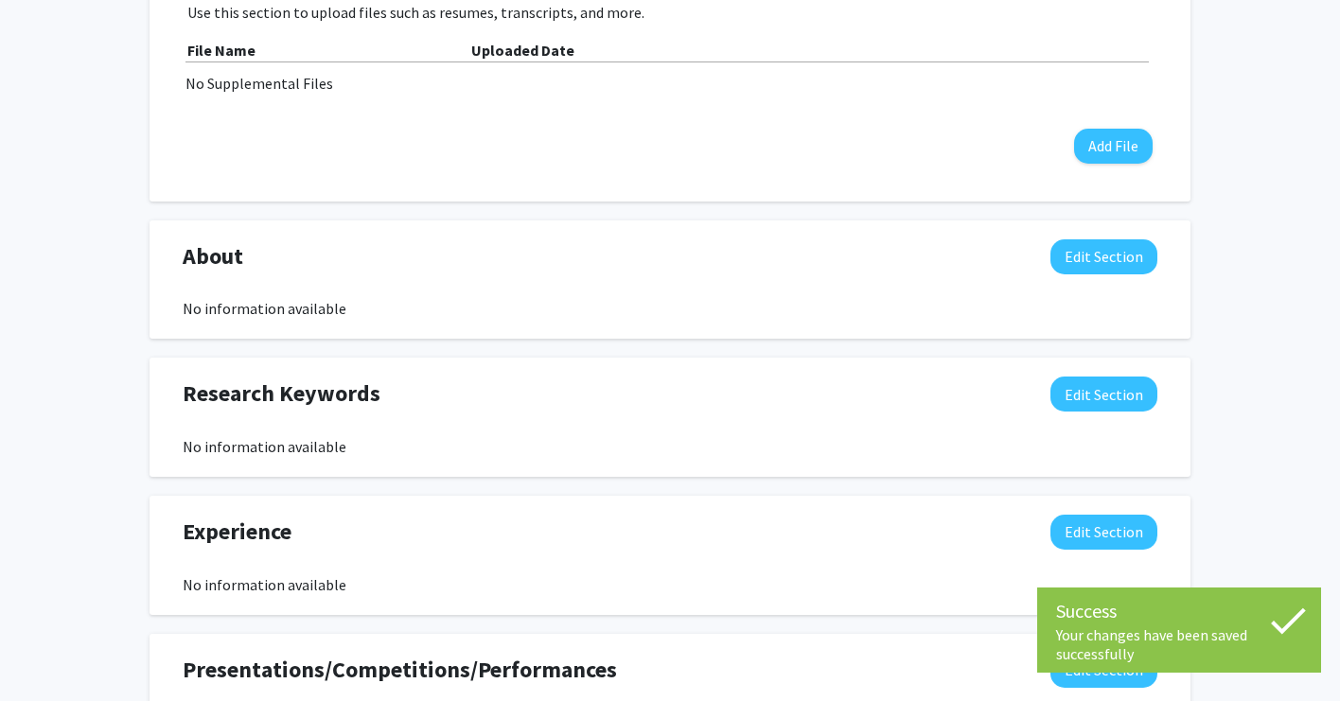
scroll to position [676, 0]
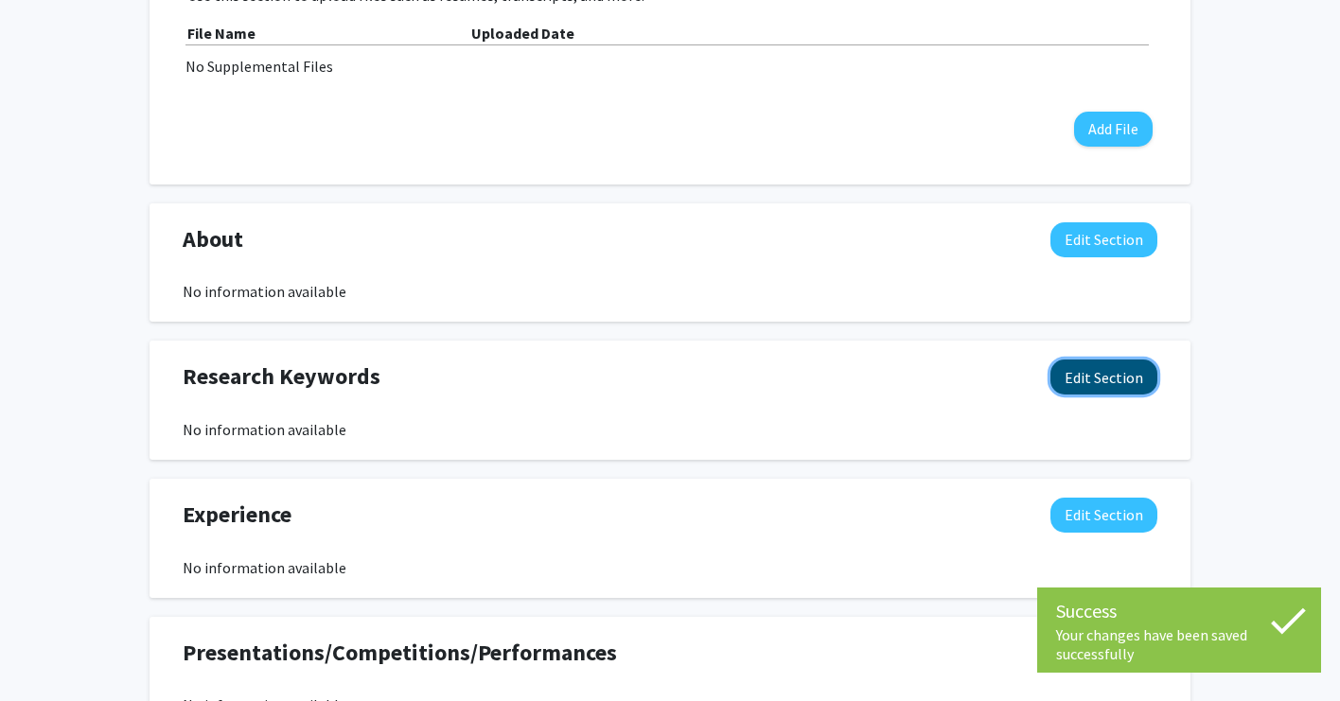
click at [1089, 384] on button "Edit Section" at bounding box center [1103, 377] width 107 height 35
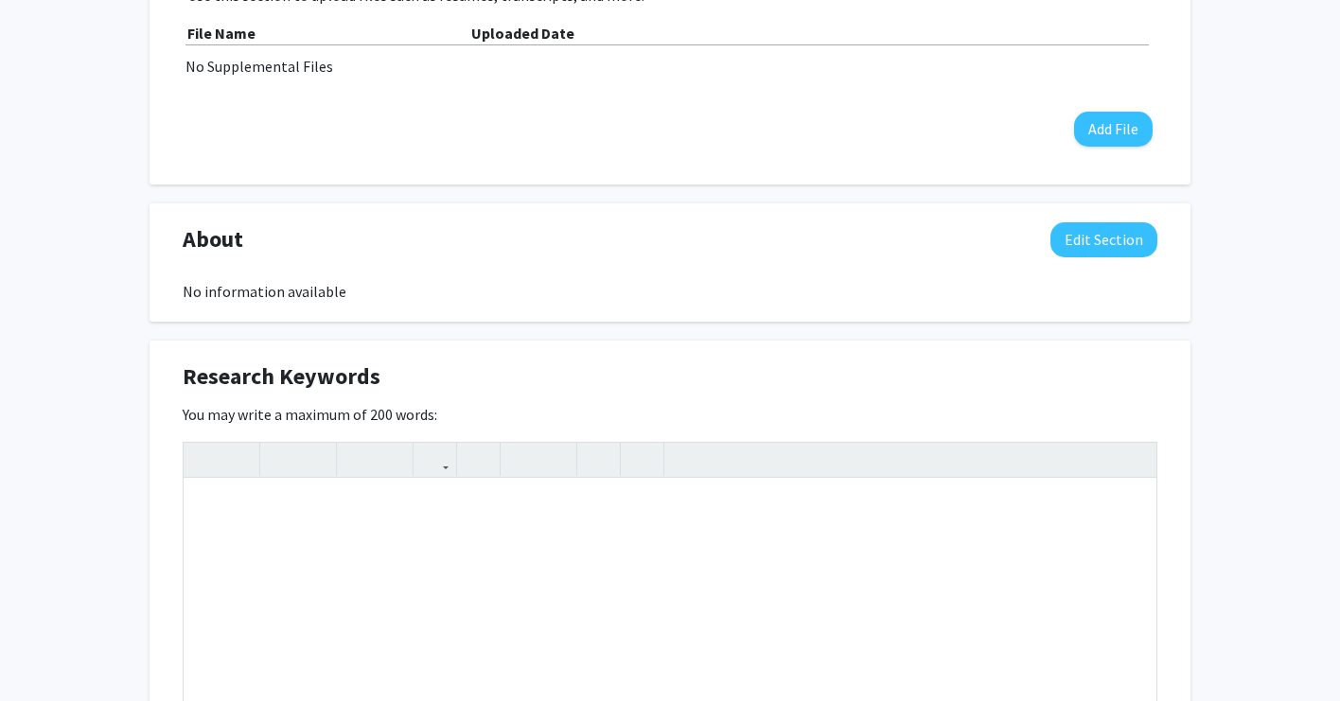
click at [128, 384] on div "[PERSON_NAME] Edit Section See Public View help Degree Level: Undergraduate Stu…" at bounding box center [670, 438] width 1340 height 2093
click at [145, 229] on div "[PERSON_NAME] Edit Section See Public View help Degree Level: Undergraduate Stu…" at bounding box center [670, 438] width 1340 height 2093
click at [1079, 238] on button "Edit Section" at bounding box center [1103, 239] width 107 height 35
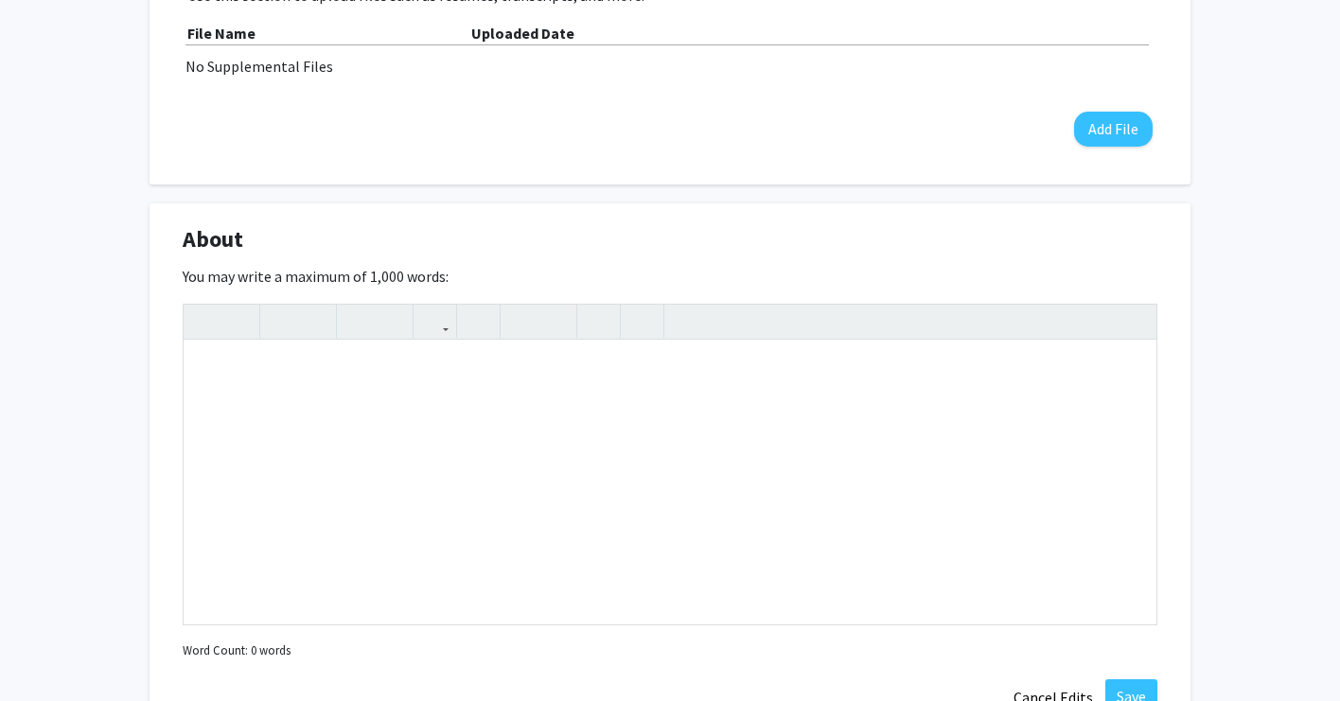
click at [95, 204] on div "[PERSON_NAME] Edit Section See Public View help Degree Level: Undergraduate Stu…" at bounding box center [670, 644] width 1340 height 2505
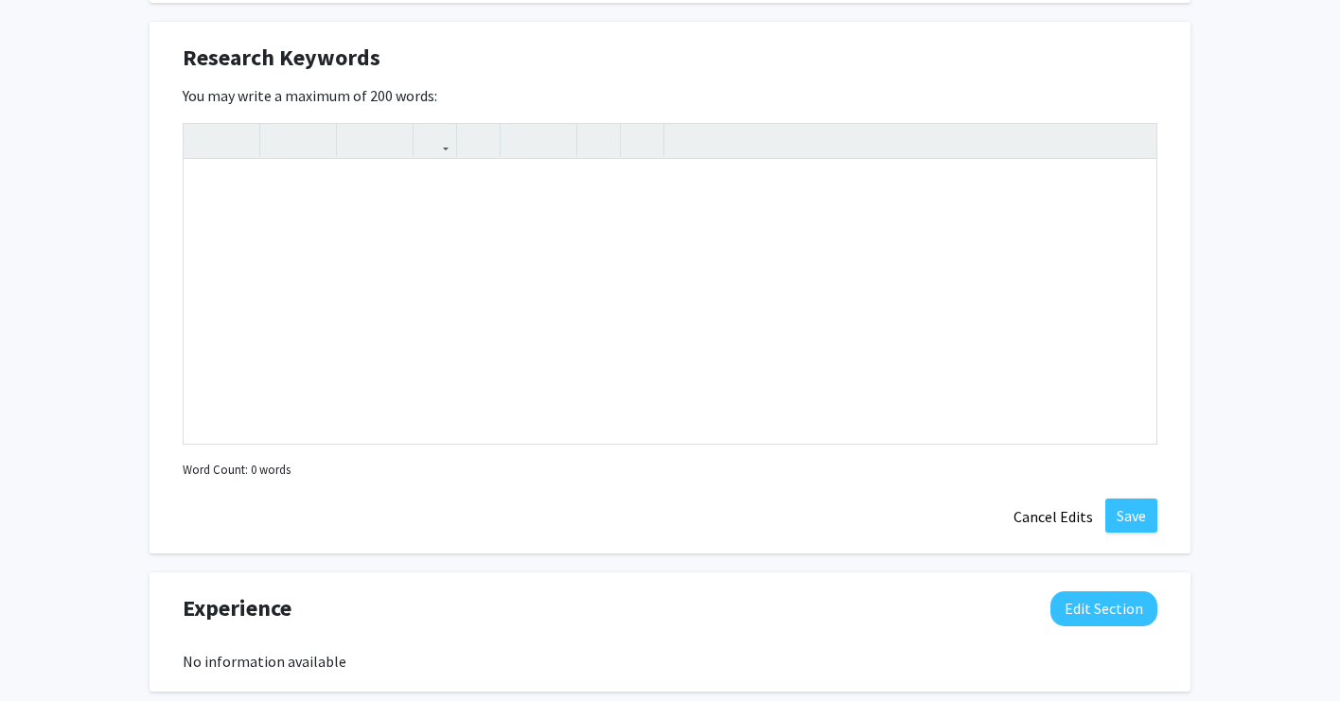
scroll to position [1727, 0]
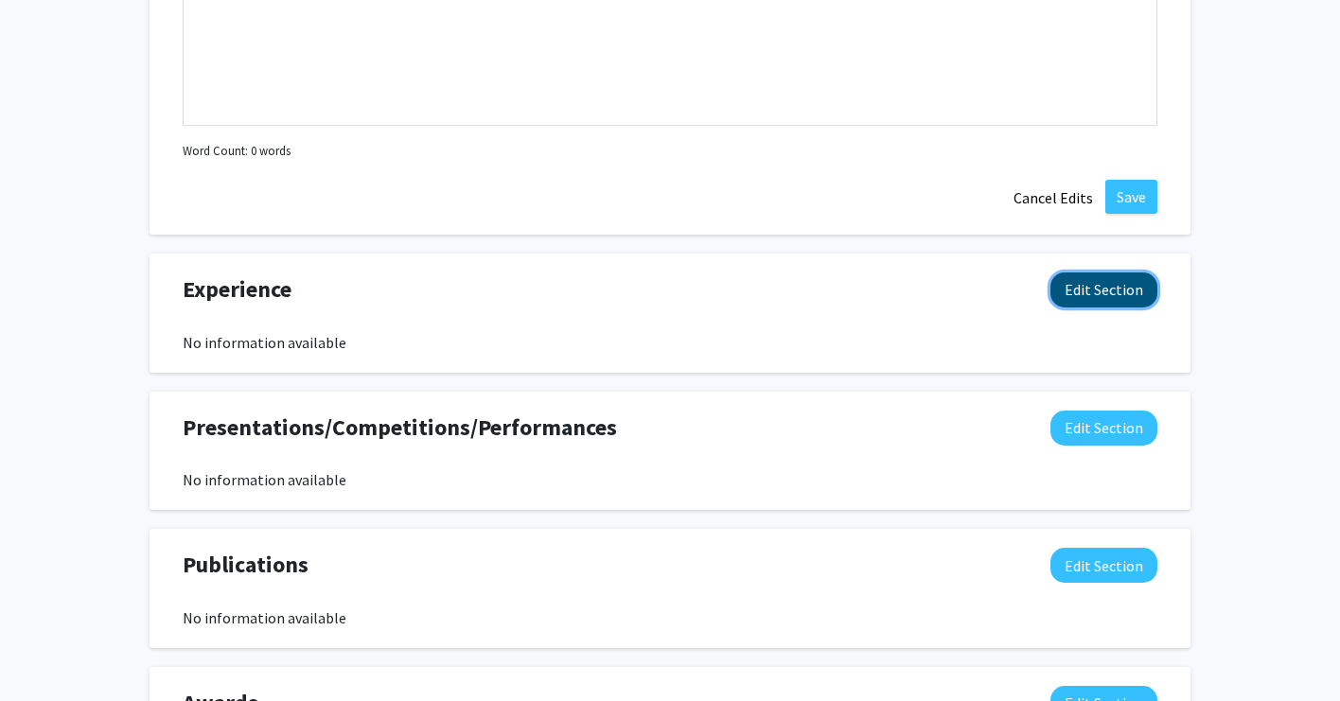
click at [1134, 290] on button "Edit Section" at bounding box center [1103, 289] width 107 height 35
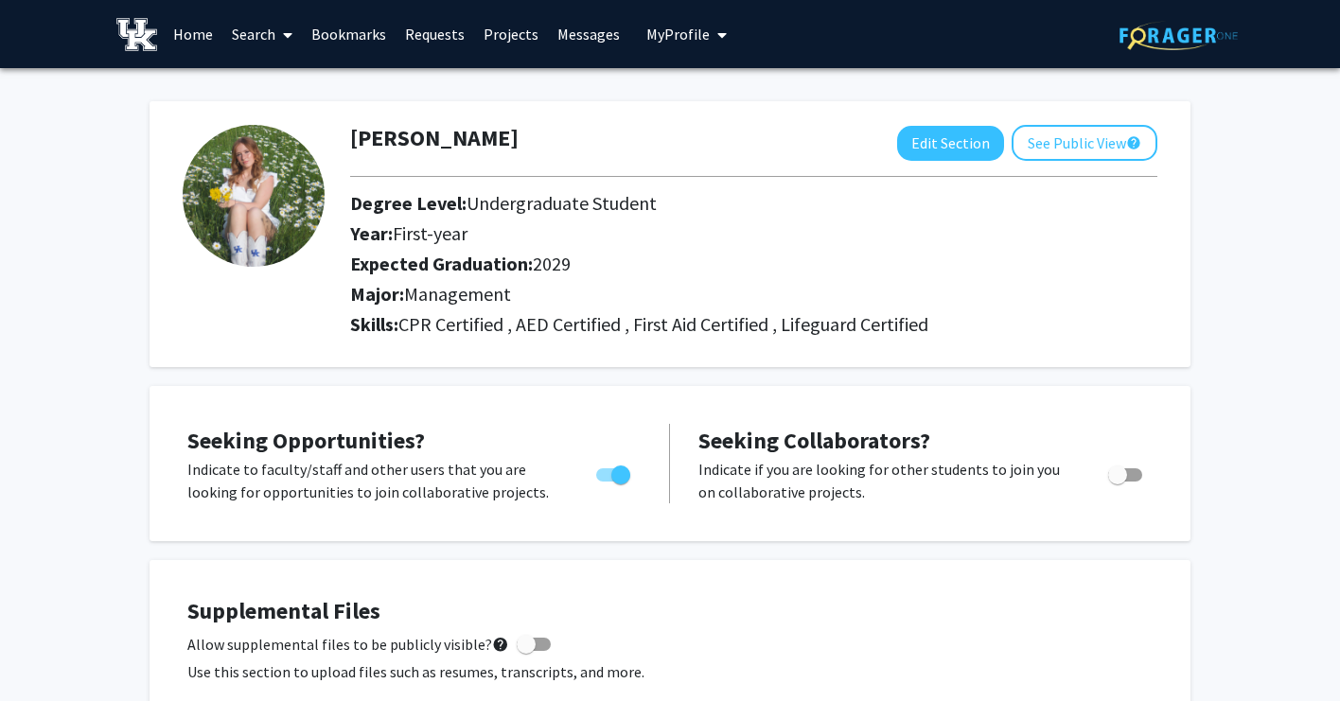
scroll to position [0, 0]
click at [1053, 154] on button "See Public View help" at bounding box center [1084, 143] width 146 height 36
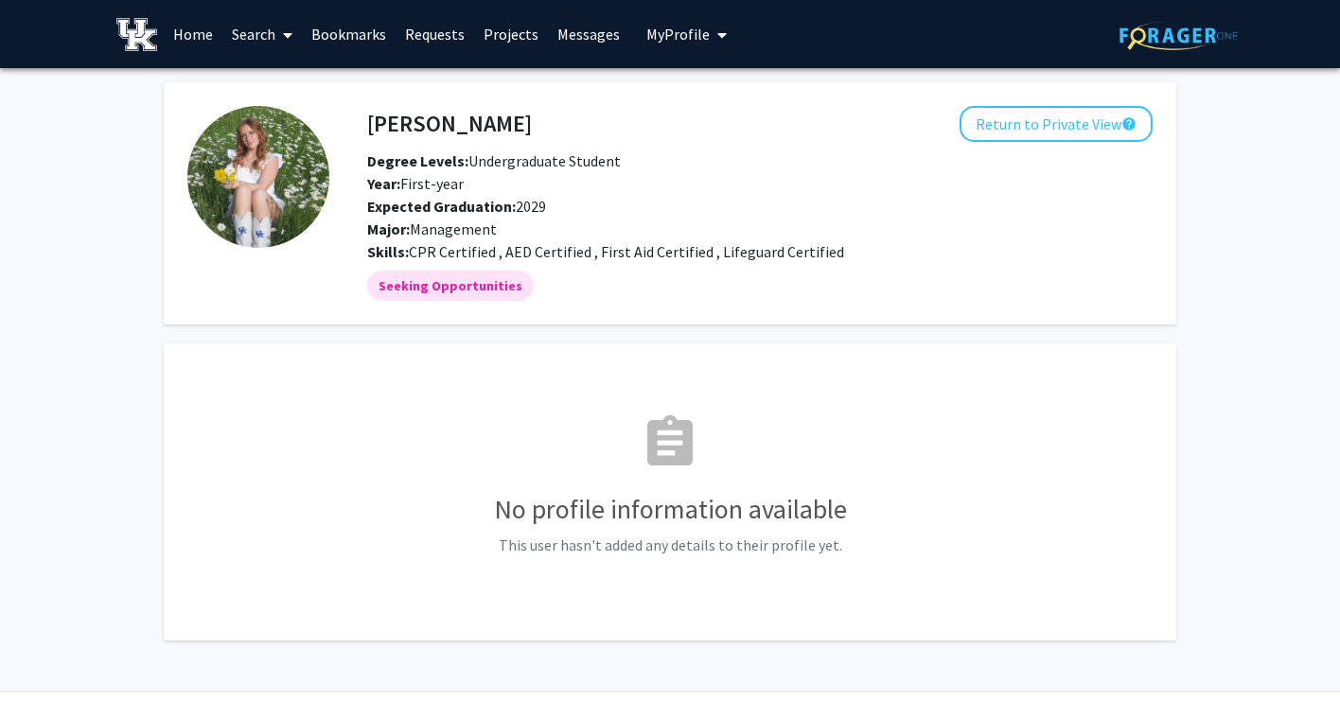
click at [242, 34] on link "Search" at bounding box center [261, 34] width 79 height 66
click at [286, 122] on span "Students" at bounding box center [279, 125] width 115 height 38
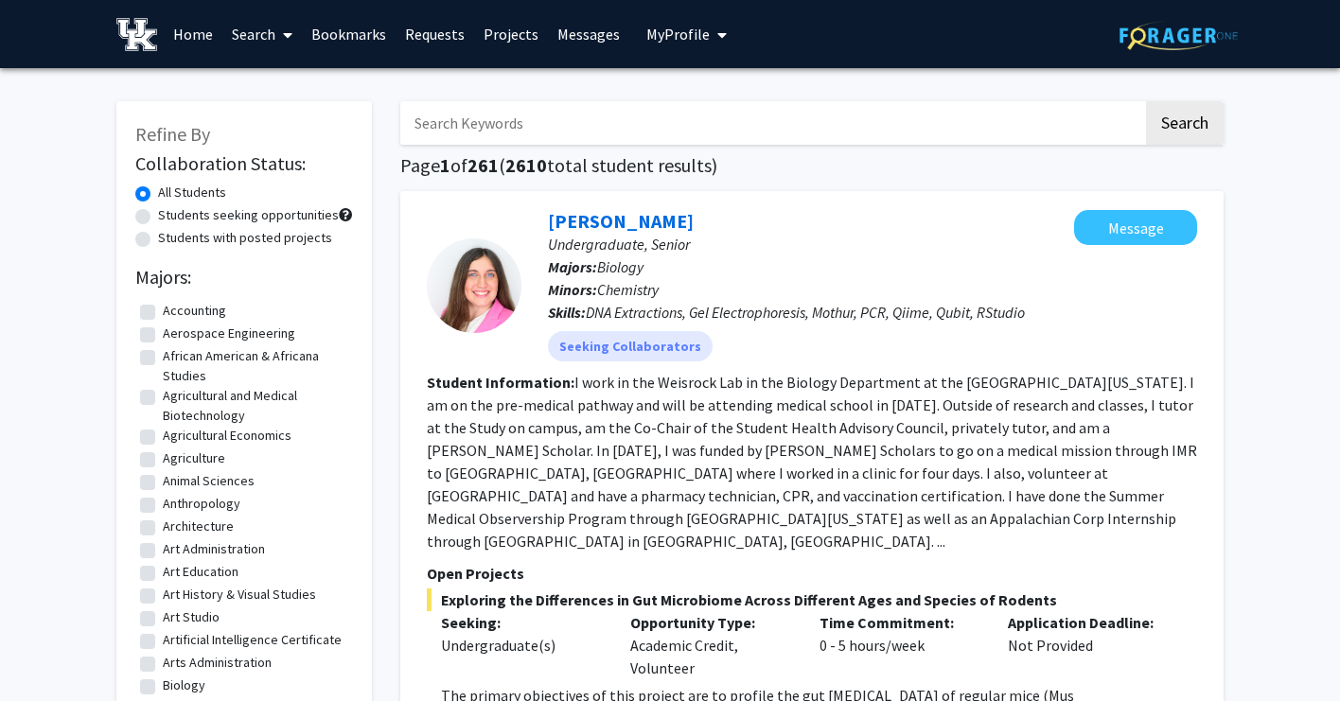
click at [193, 39] on link "Home" at bounding box center [193, 34] width 59 height 66
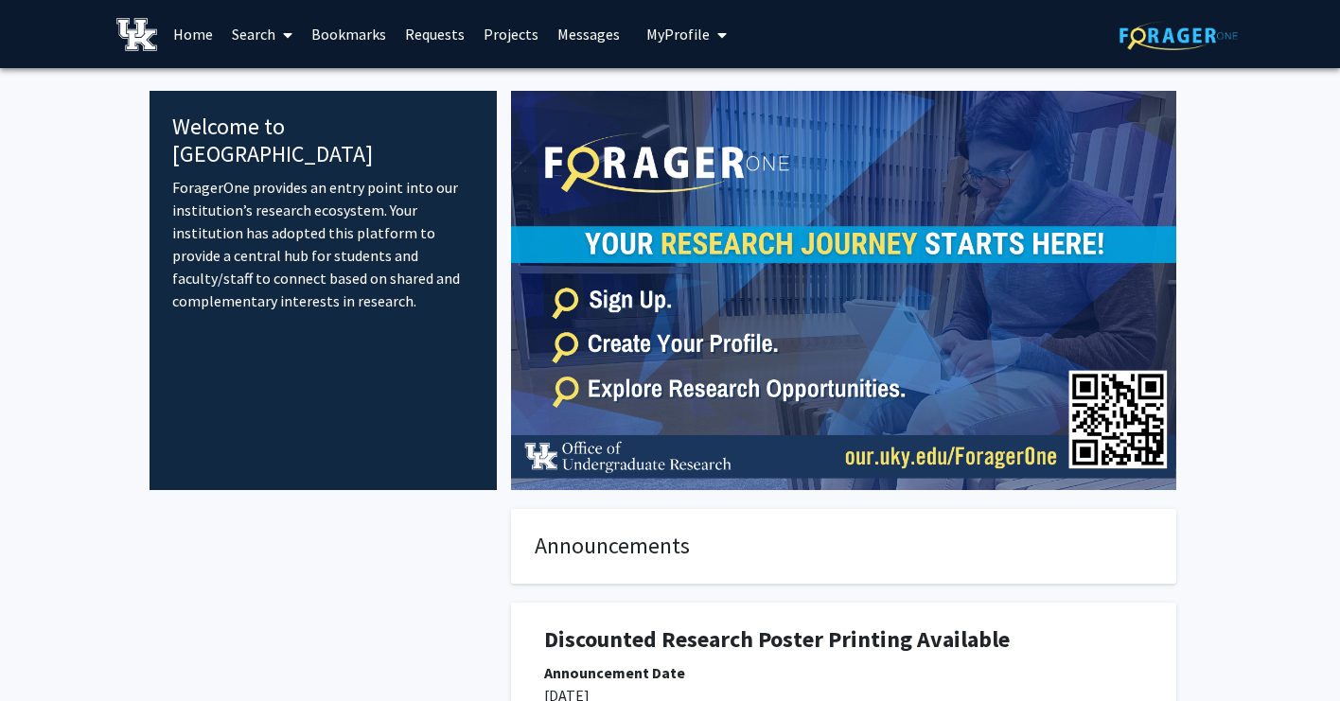
click at [663, 35] on span "My Profile" at bounding box center [677, 34] width 63 height 19
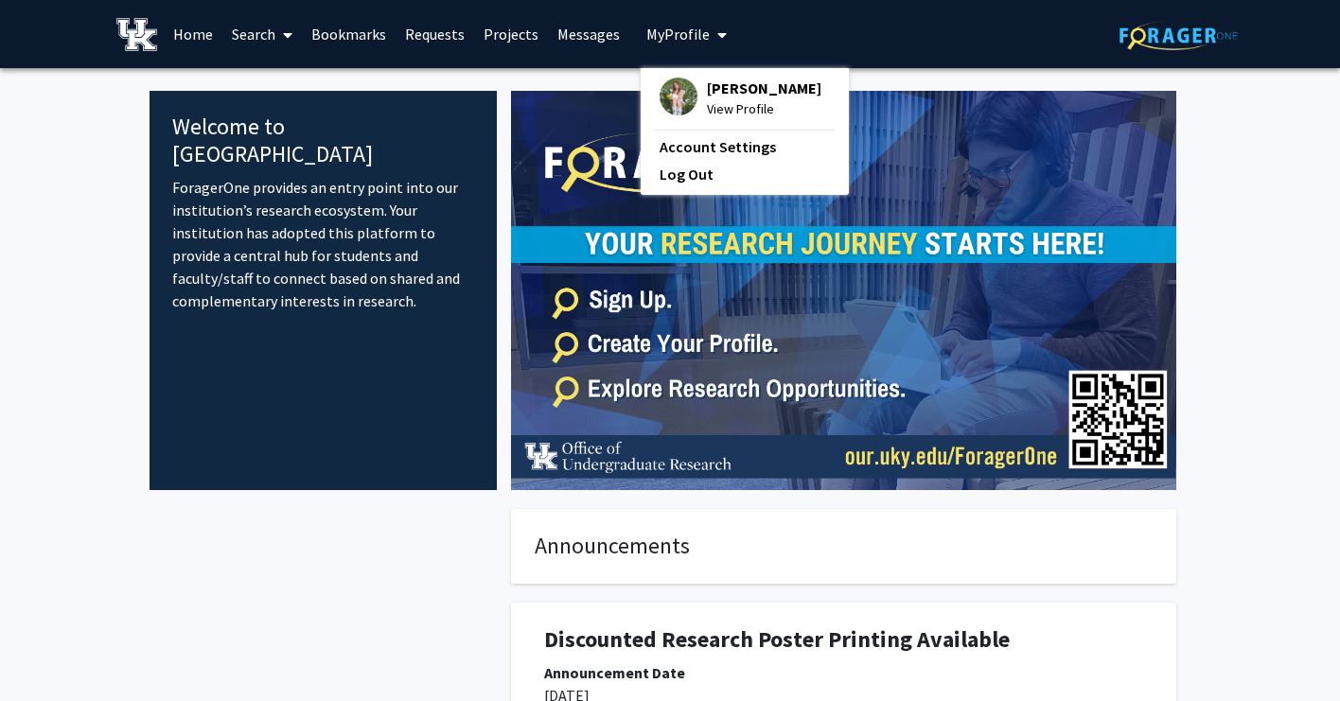
click at [731, 81] on span "[PERSON_NAME]" at bounding box center [764, 88] width 114 height 21
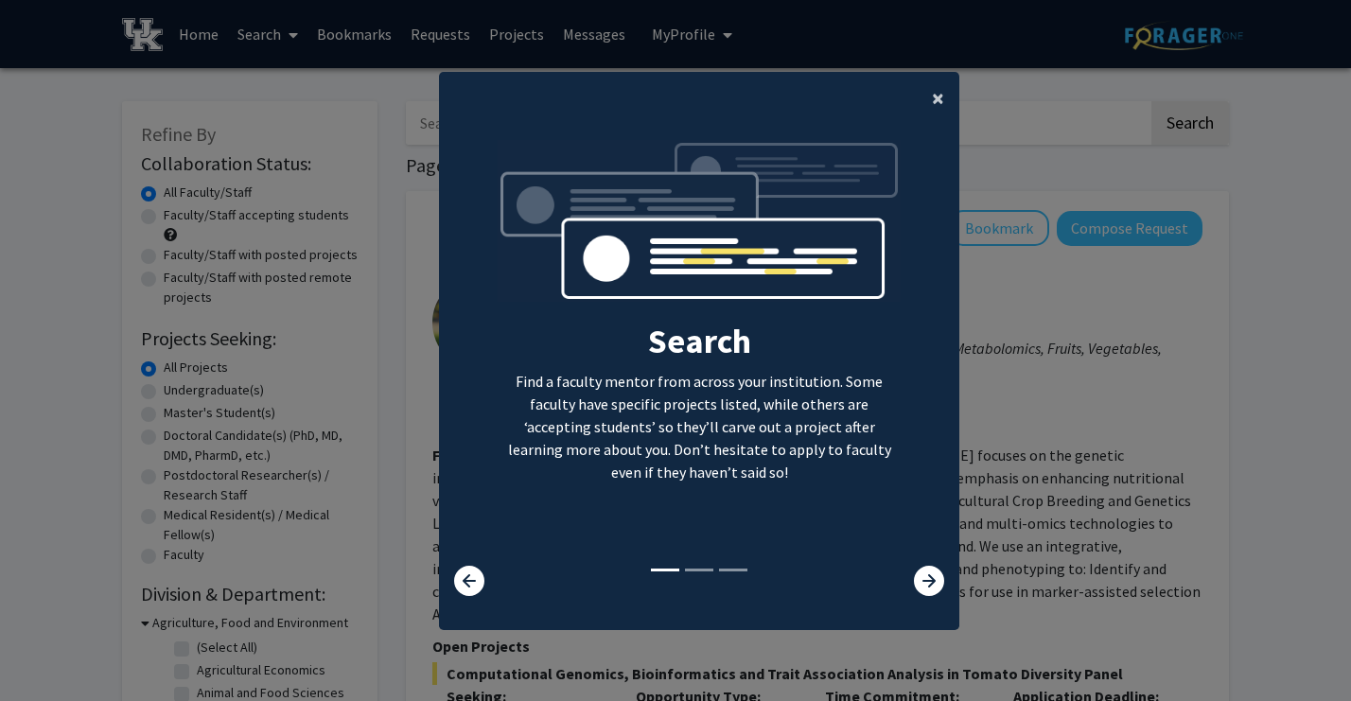
click at [934, 100] on span "×" at bounding box center [938, 97] width 12 height 29
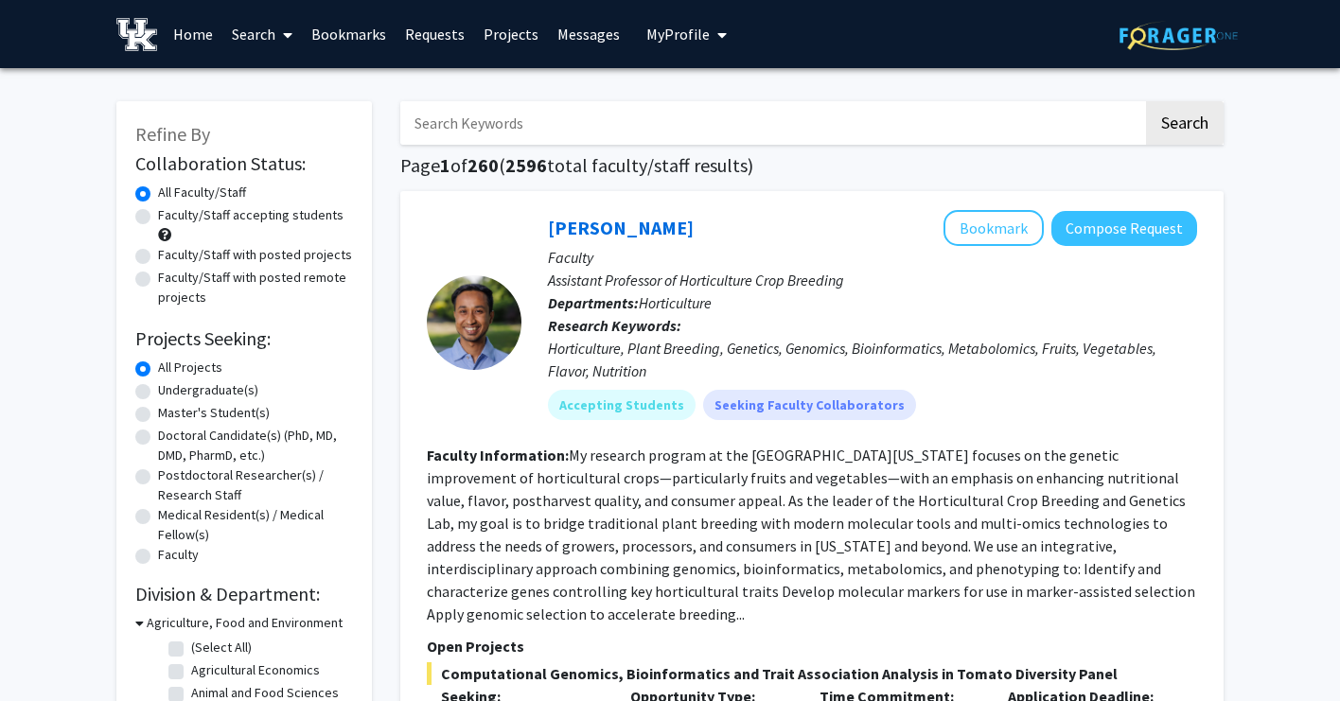
click at [211, 212] on label "Faculty/Staff accepting students" at bounding box center [250, 215] width 185 height 20
click at [170, 212] on input "Faculty/Staff accepting students" at bounding box center [164, 211] width 12 height 12
radio input "true"
click at [158, 391] on label "Undergraduate(s)" at bounding box center [208, 390] width 100 height 20
click at [158, 391] on input "Undergraduate(s)" at bounding box center [164, 386] width 12 height 12
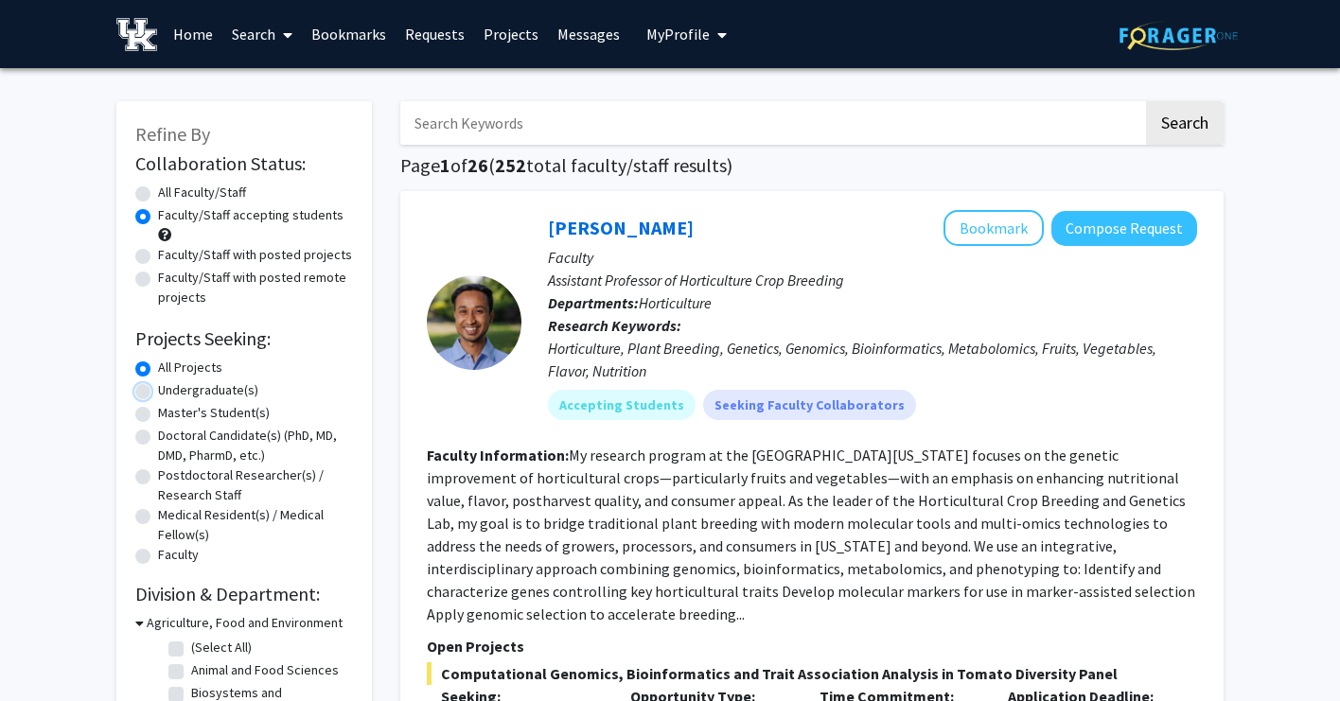
radio input "true"
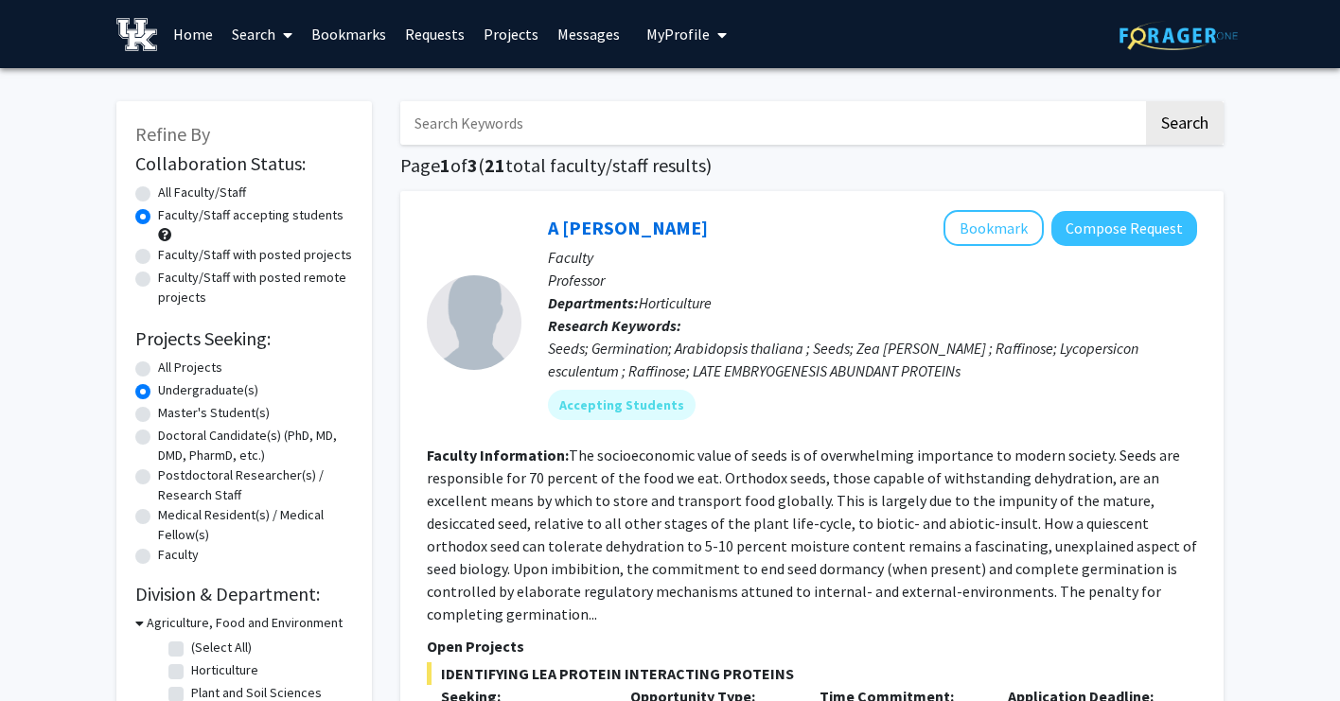
click at [522, 124] on input "Search Keywords" at bounding box center [771, 123] width 743 height 44
click at [748, 200] on div "A Downie Bookmark Compose Request Faculty Professor Departments: Horticulture R…" at bounding box center [811, 662] width 823 height 942
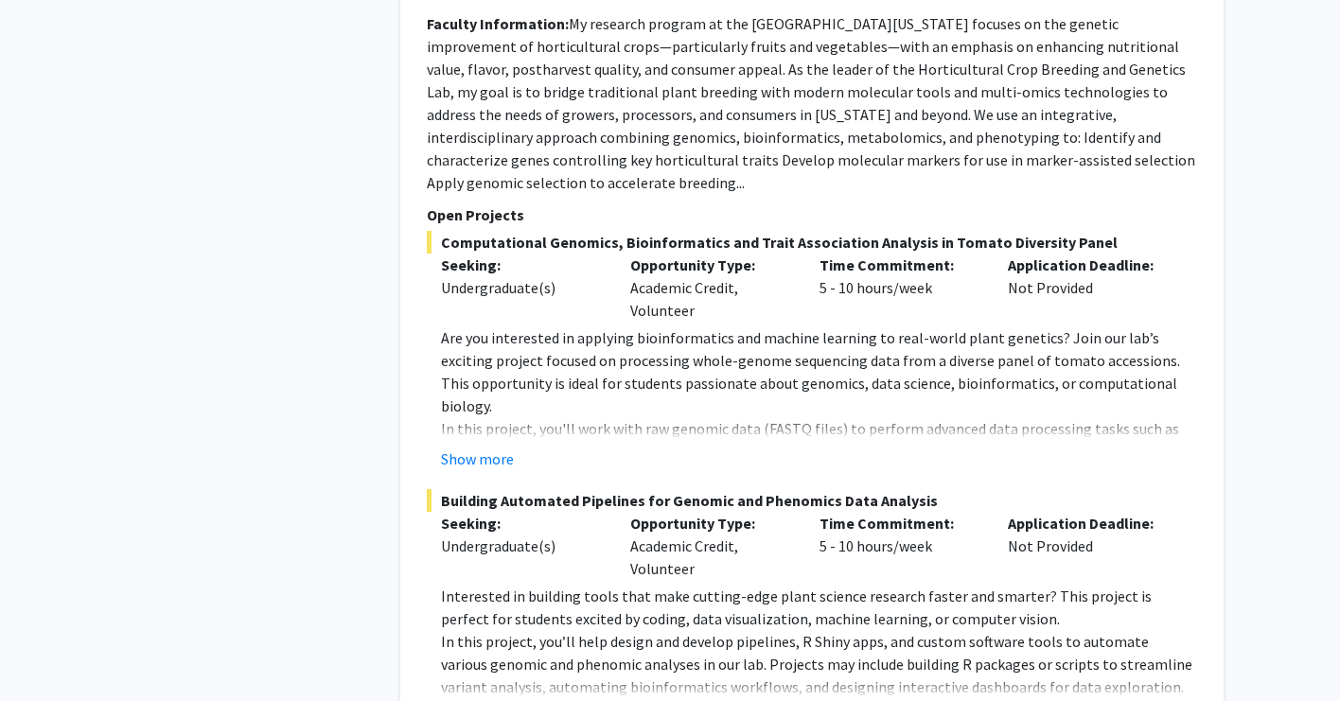
scroll to position [9432, 0]
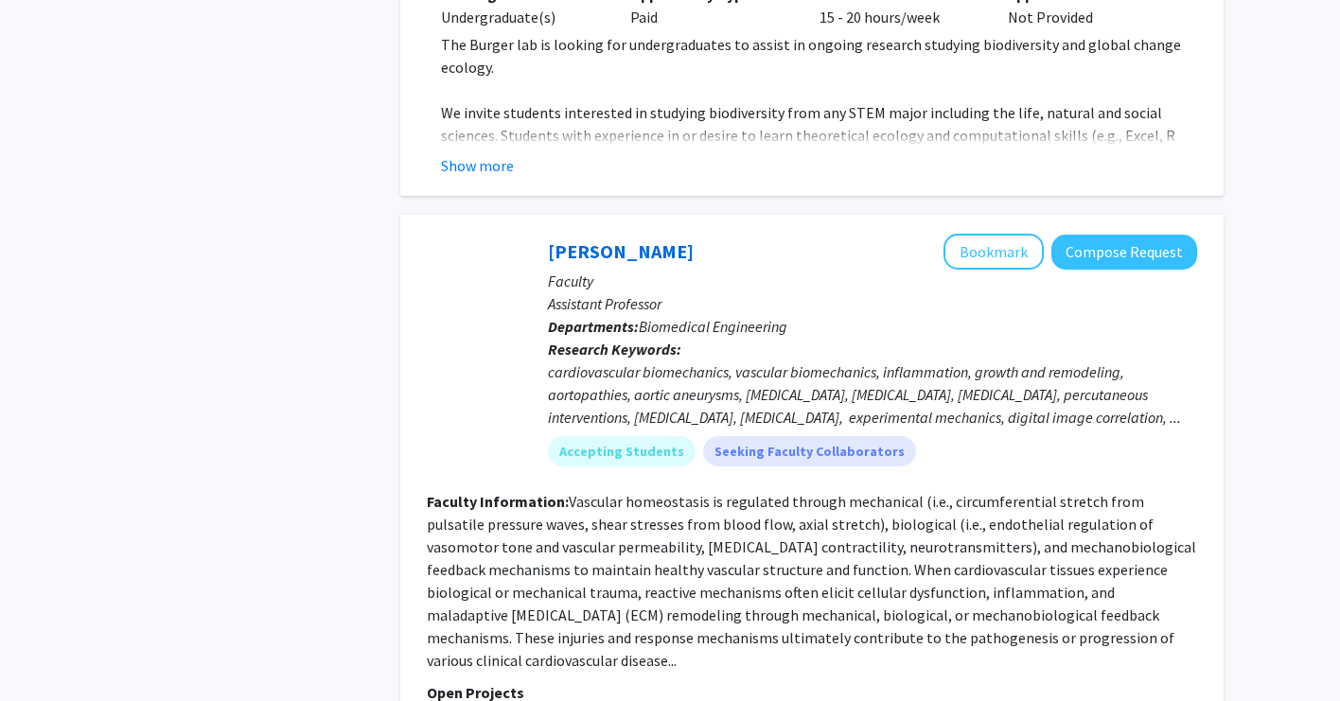
scroll to position [6392, 0]
